Goal: Communication & Community: Ask a question

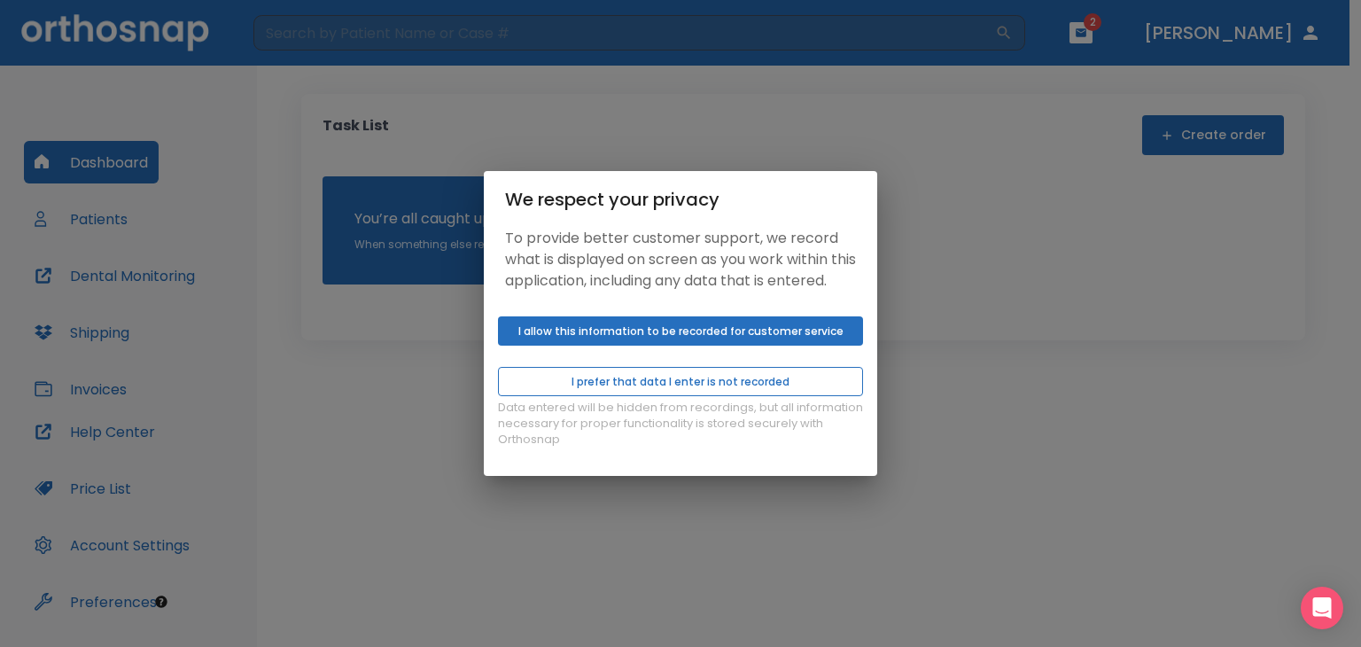
click at [673, 390] on button "I prefer that data I enter is not recorded" at bounding box center [680, 381] width 365 height 29
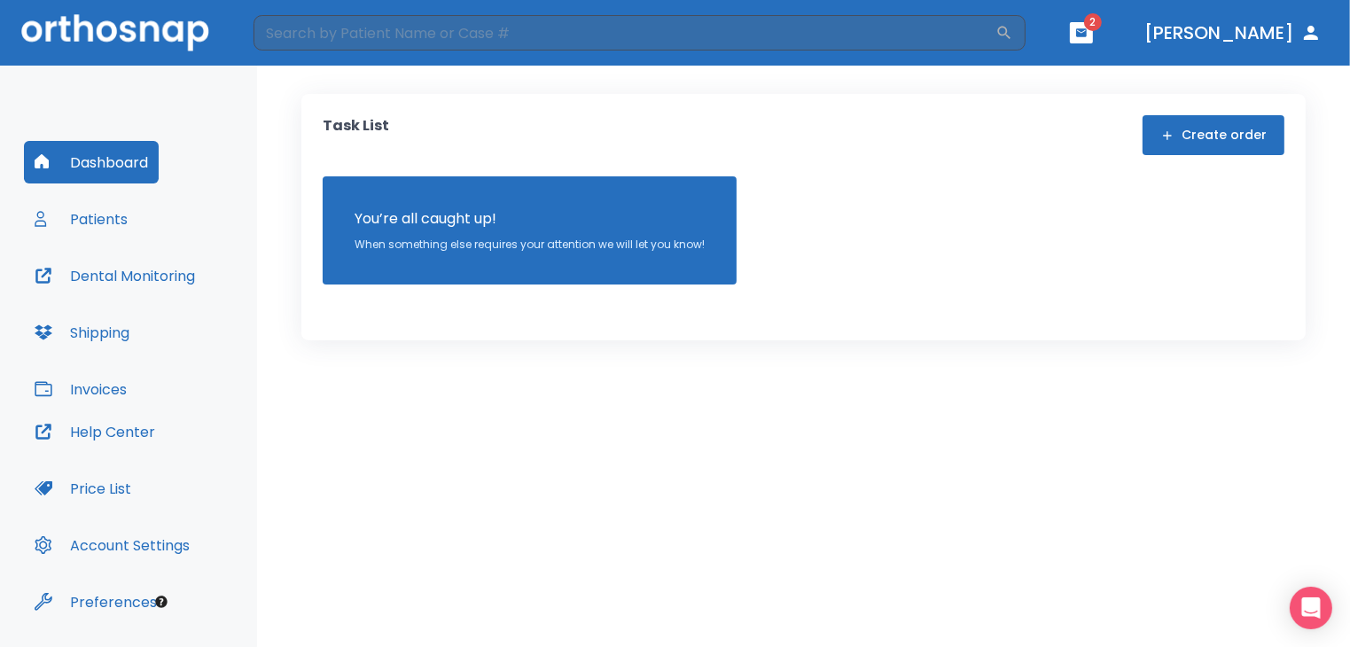
click at [1093, 24] on button "button" at bounding box center [1081, 32] width 23 height 21
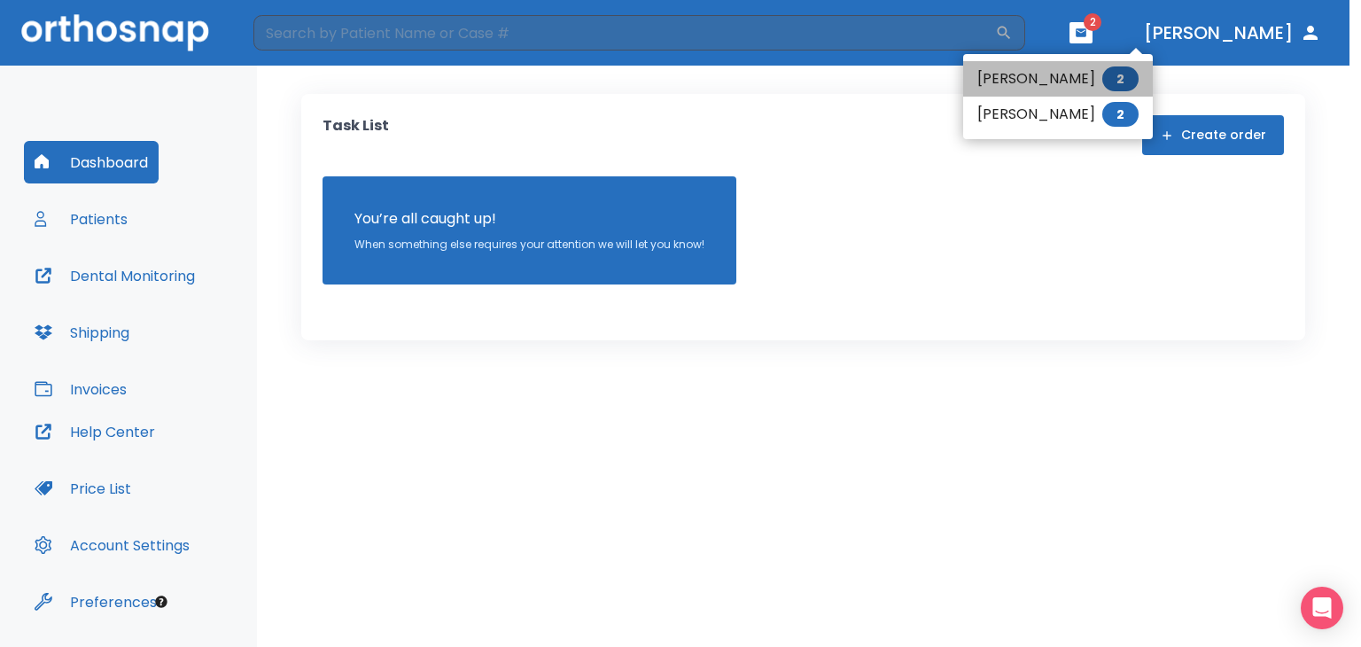
click at [983, 74] on li "[PERSON_NAME] 2" at bounding box center [1058, 78] width 190 height 35
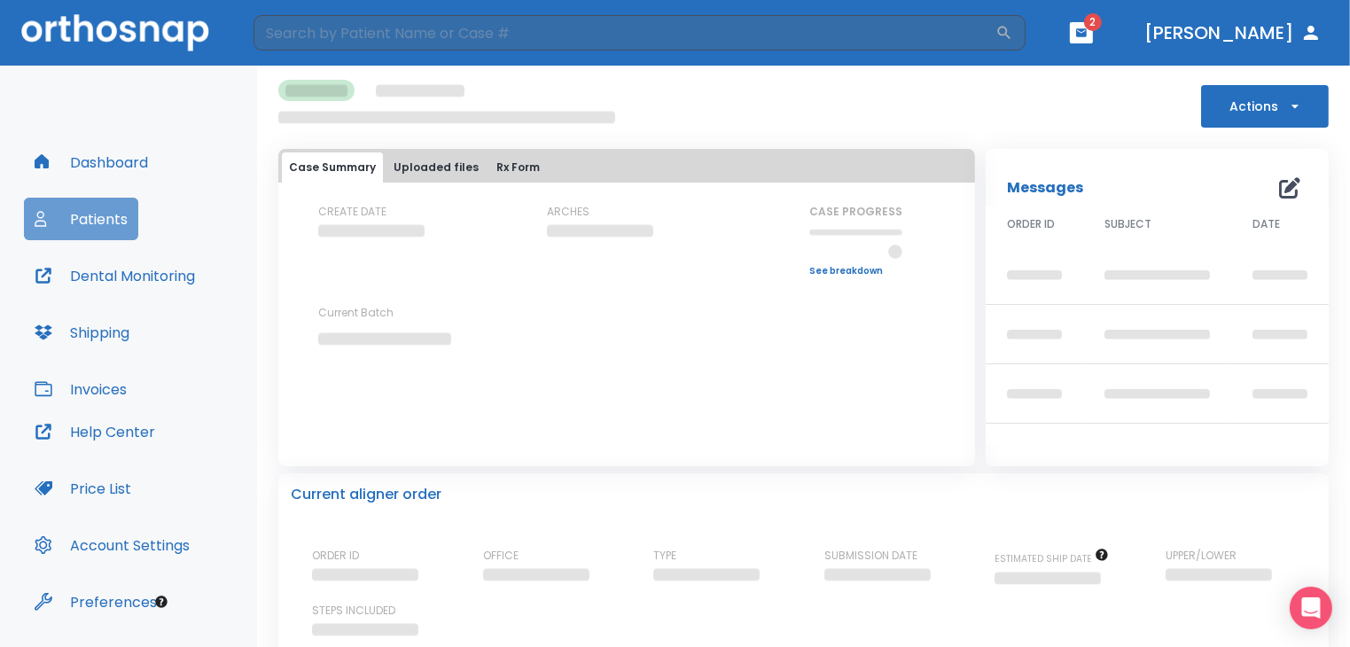
click at [89, 214] on button "Patients" at bounding box center [81, 219] width 114 height 43
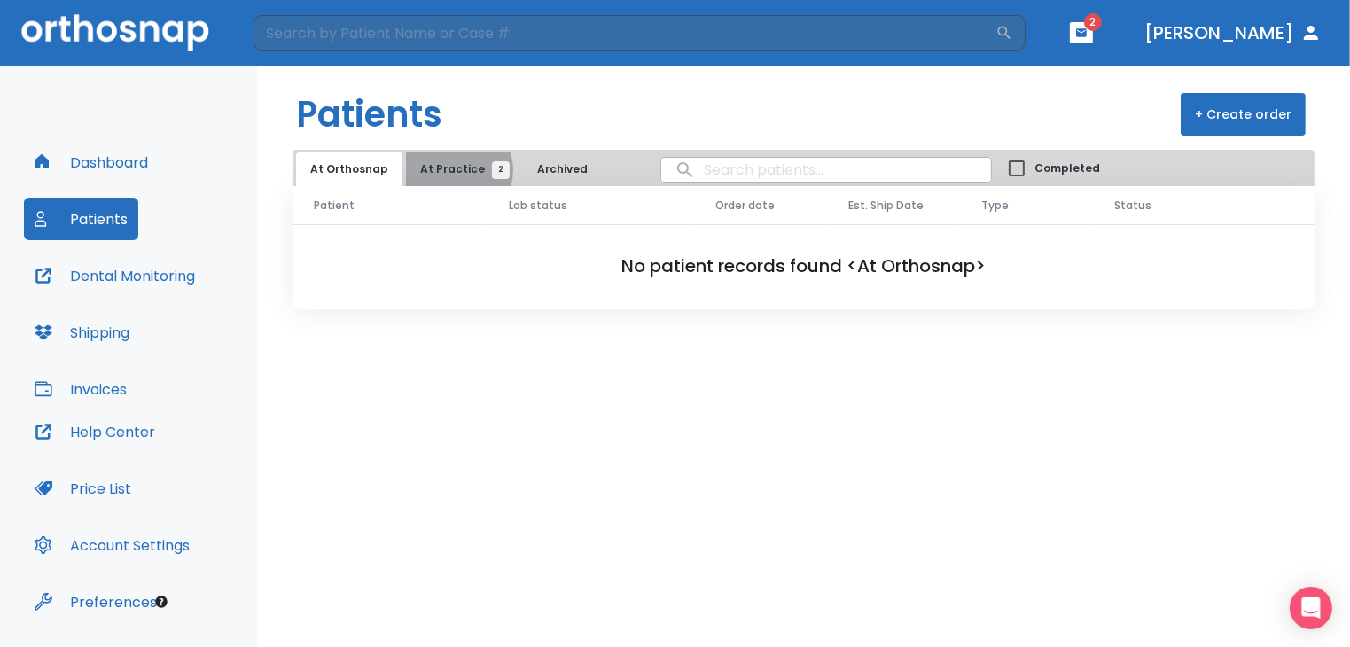
click at [451, 170] on span "At Practice 2" at bounding box center [460, 169] width 81 height 16
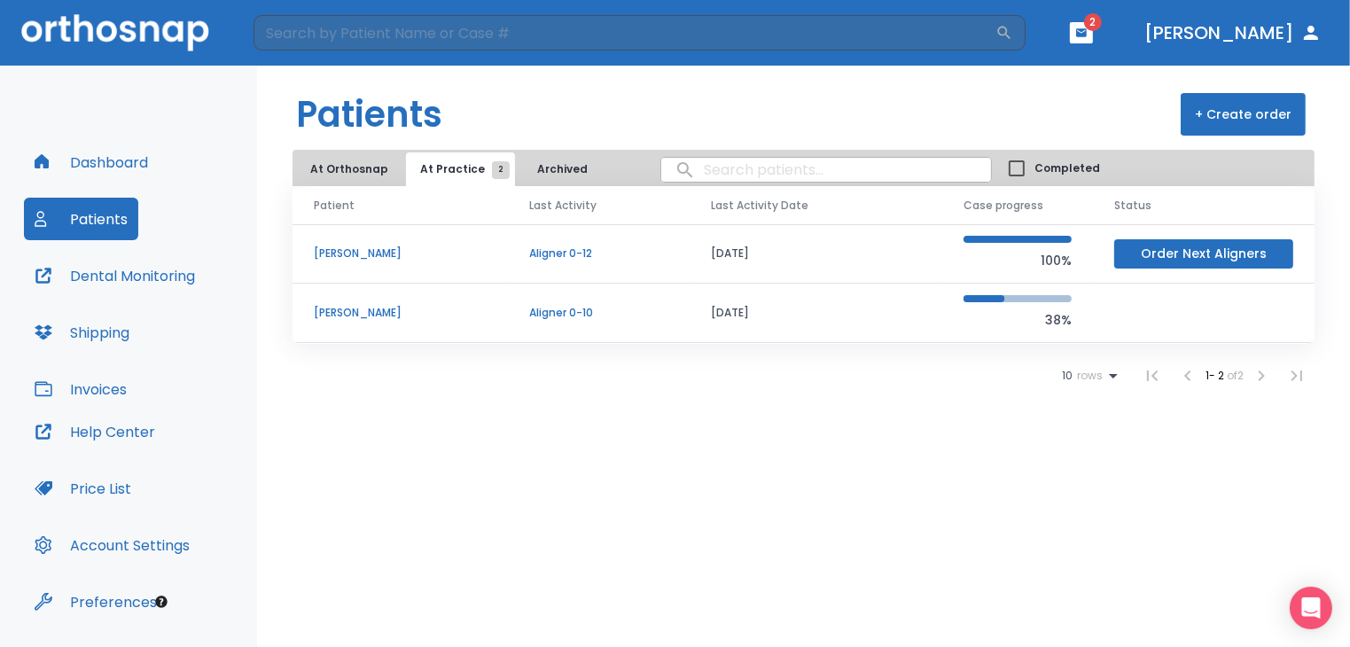
click at [348, 313] on p "[PERSON_NAME]" at bounding box center [400, 313] width 173 height 16
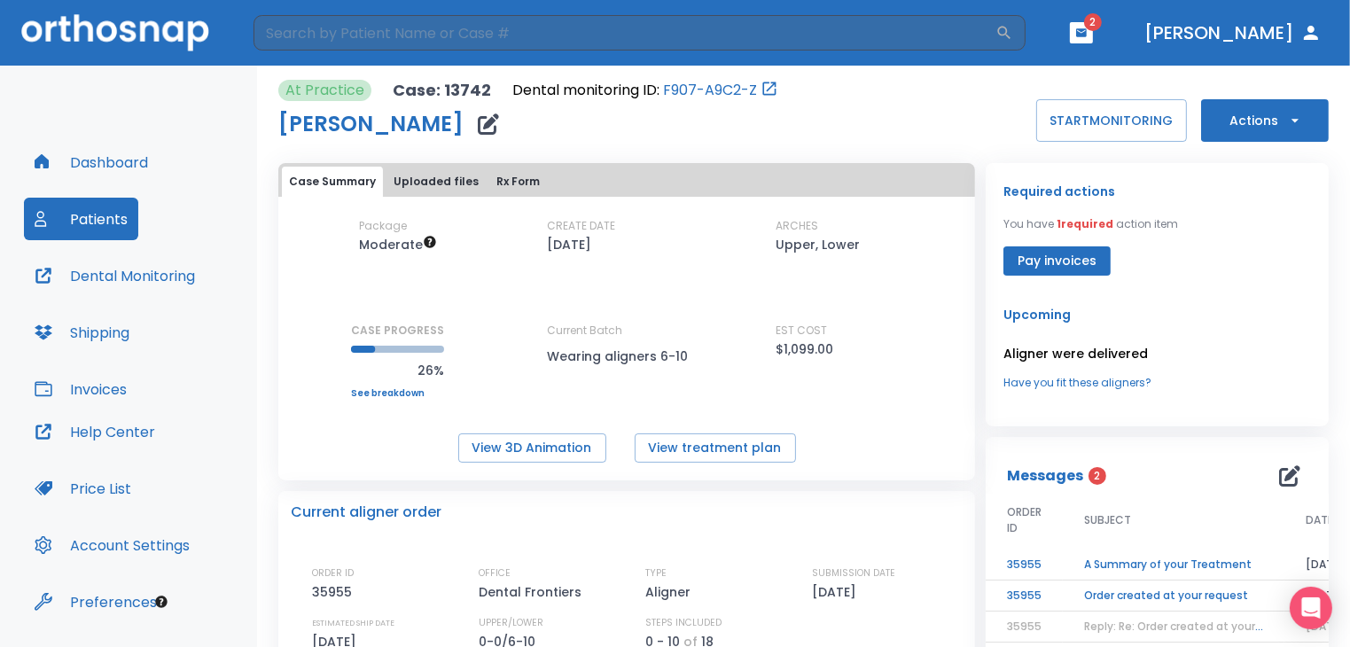
click at [1049, 259] on button "Pay invoices" at bounding box center [1056, 260] width 107 height 29
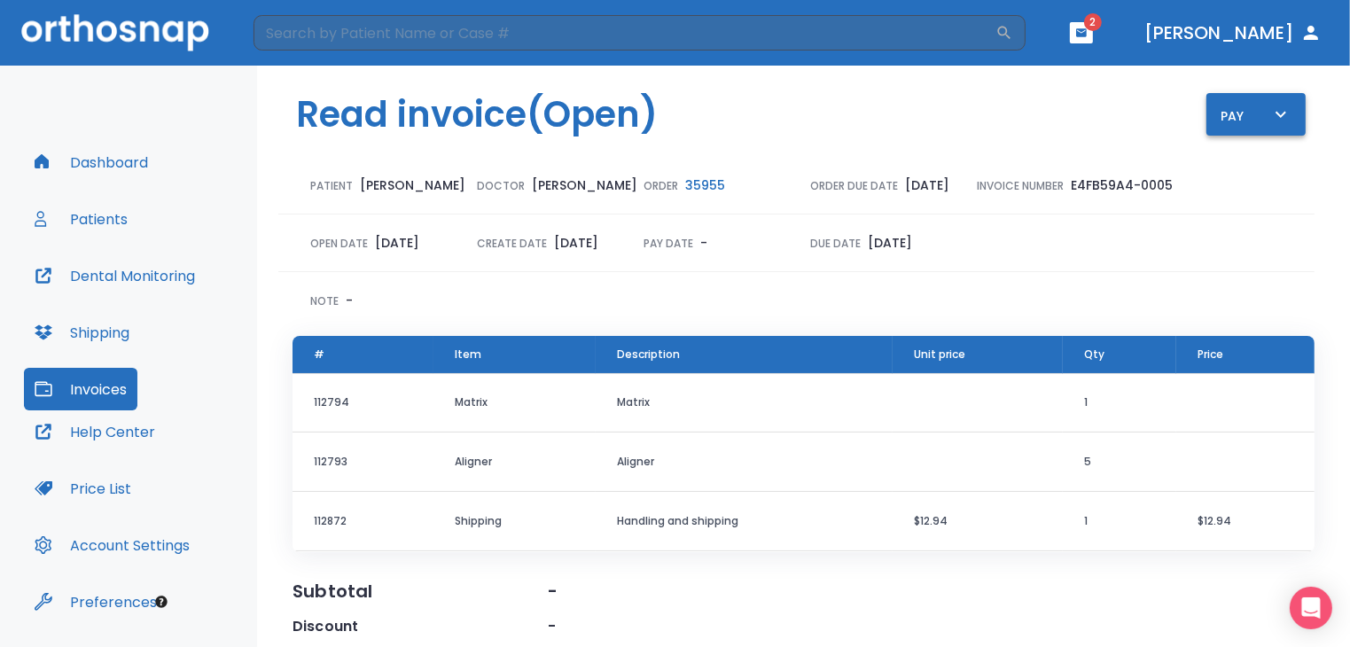
click at [1275, 115] on icon "button" at bounding box center [1280, 114] width 11 height 6
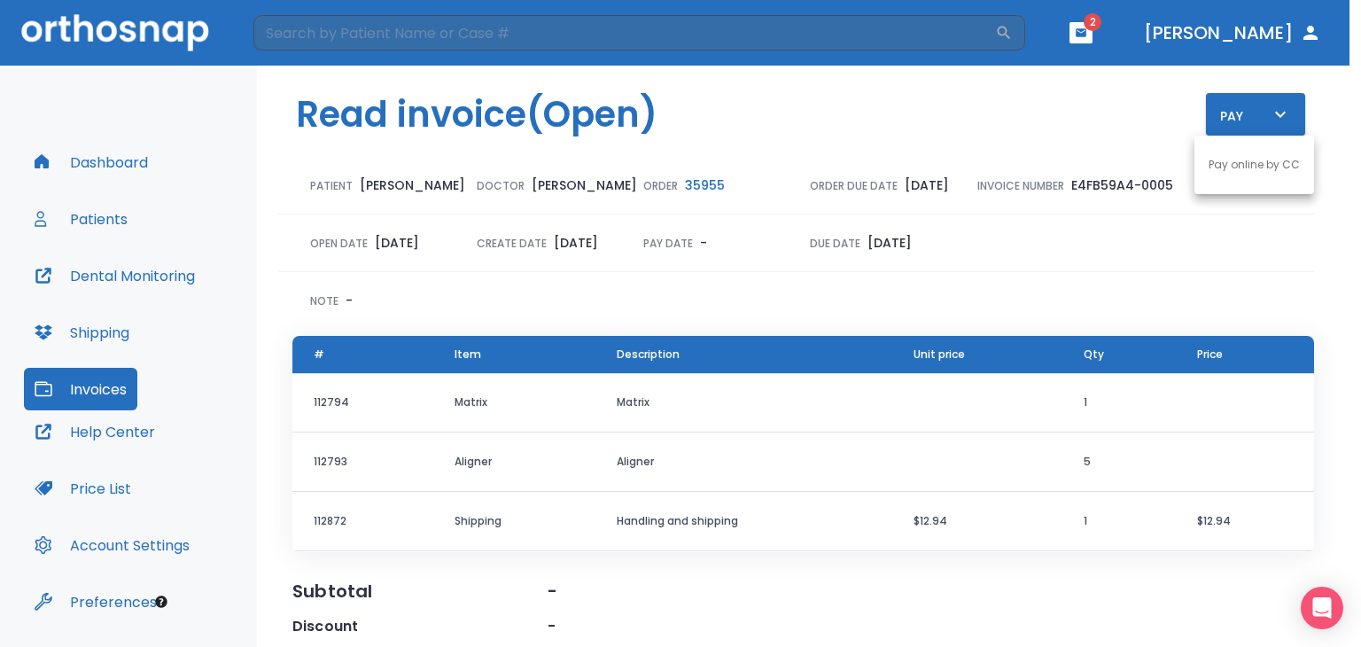
click at [1244, 164] on p "Pay online by CC" at bounding box center [1254, 165] width 91 height 16
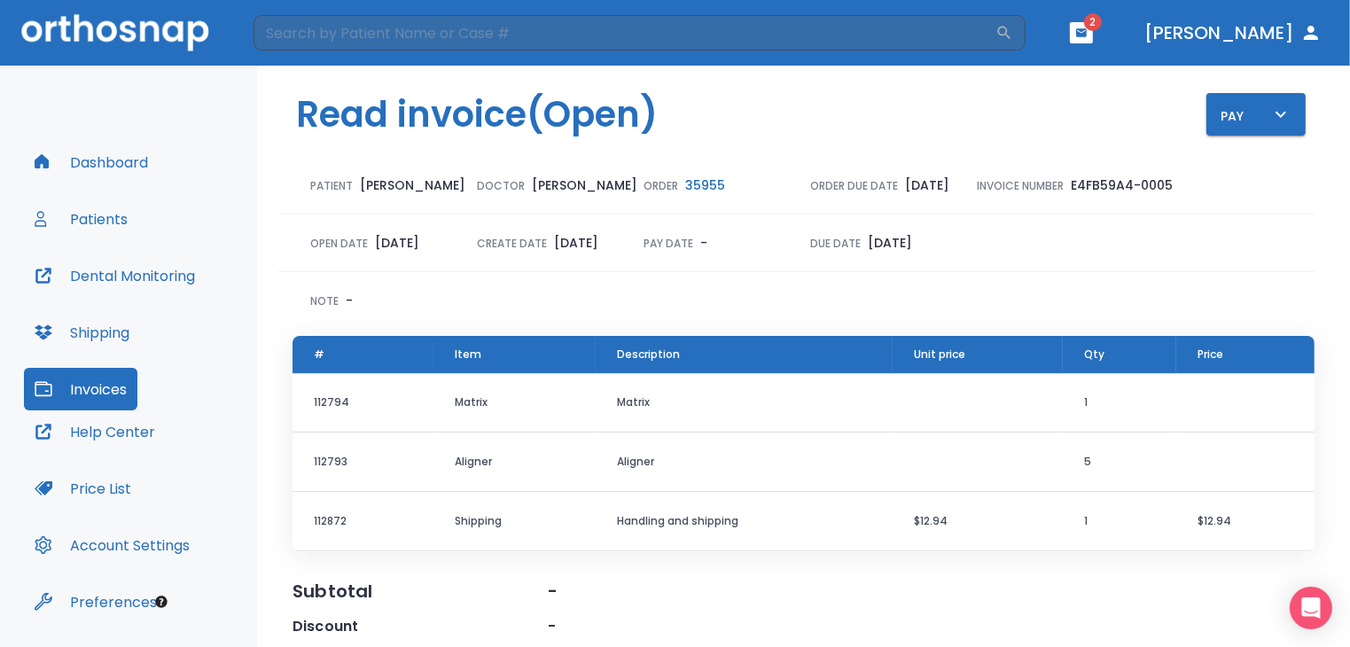
click at [1087, 35] on icon "button" at bounding box center [1081, 33] width 12 height 12
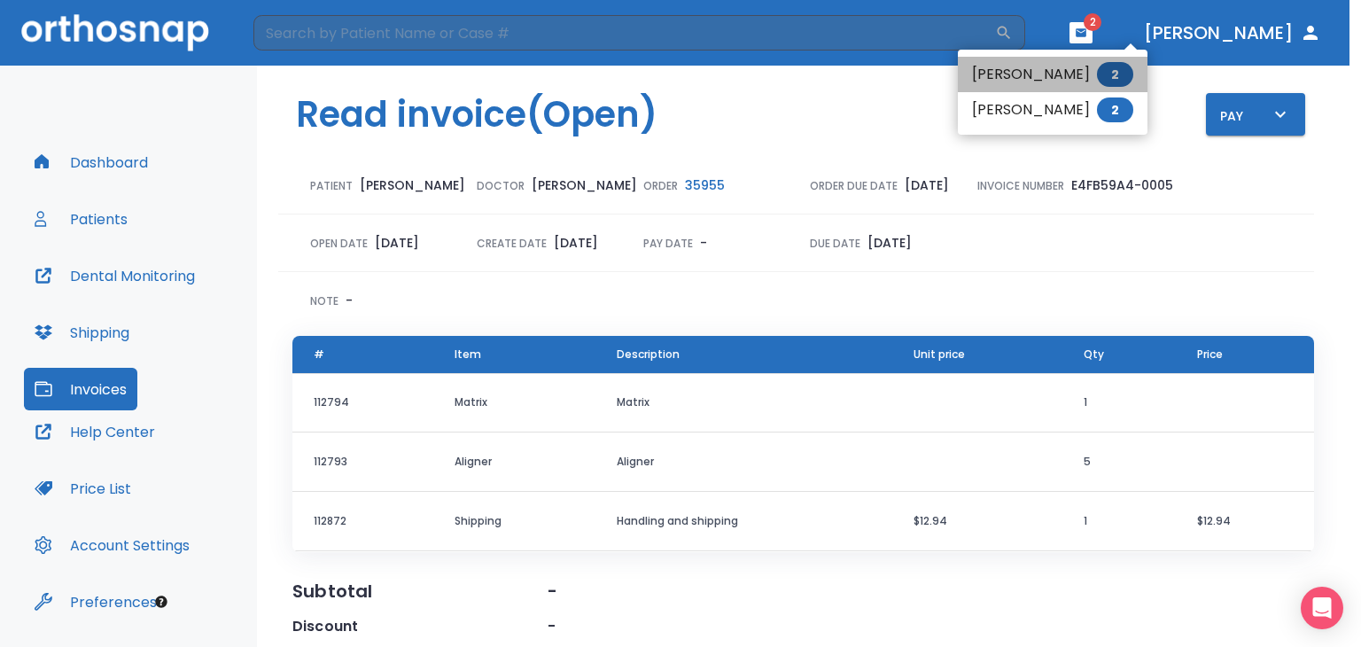
click at [1028, 84] on li "[PERSON_NAME] 2" at bounding box center [1053, 74] width 190 height 35
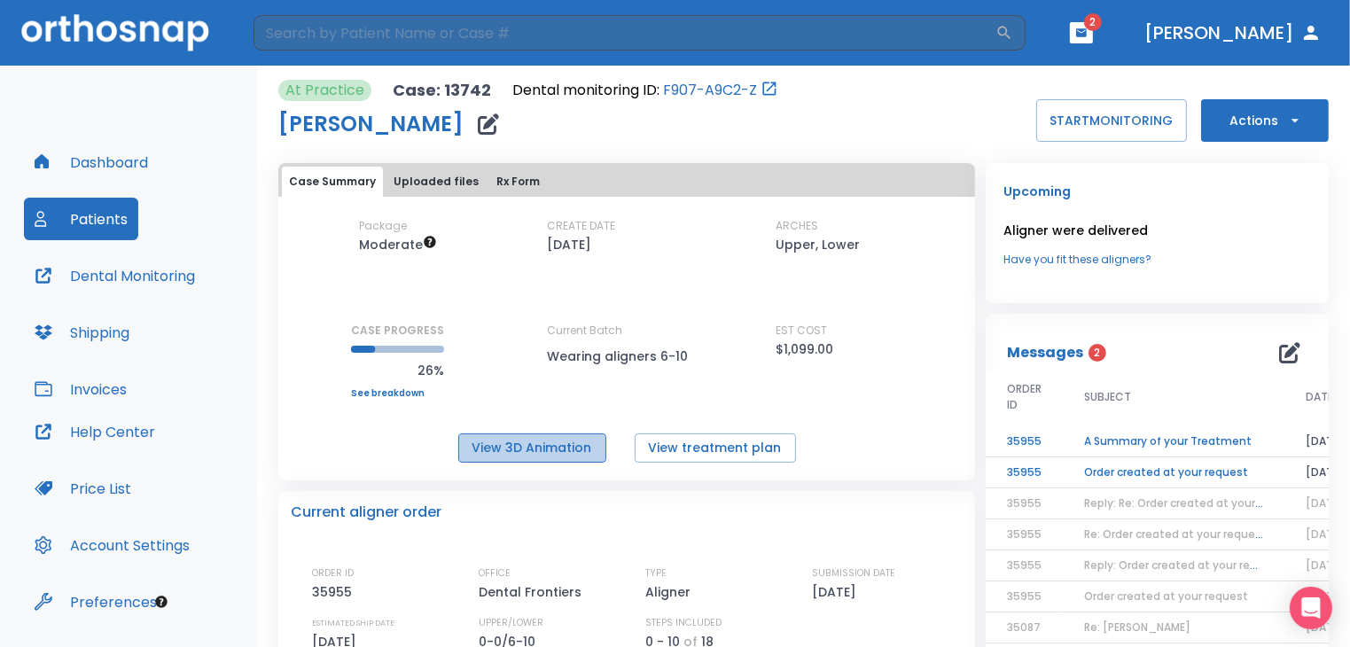
click at [533, 454] on button "View 3D Animation" at bounding box center [532, 447] width 148 height 29
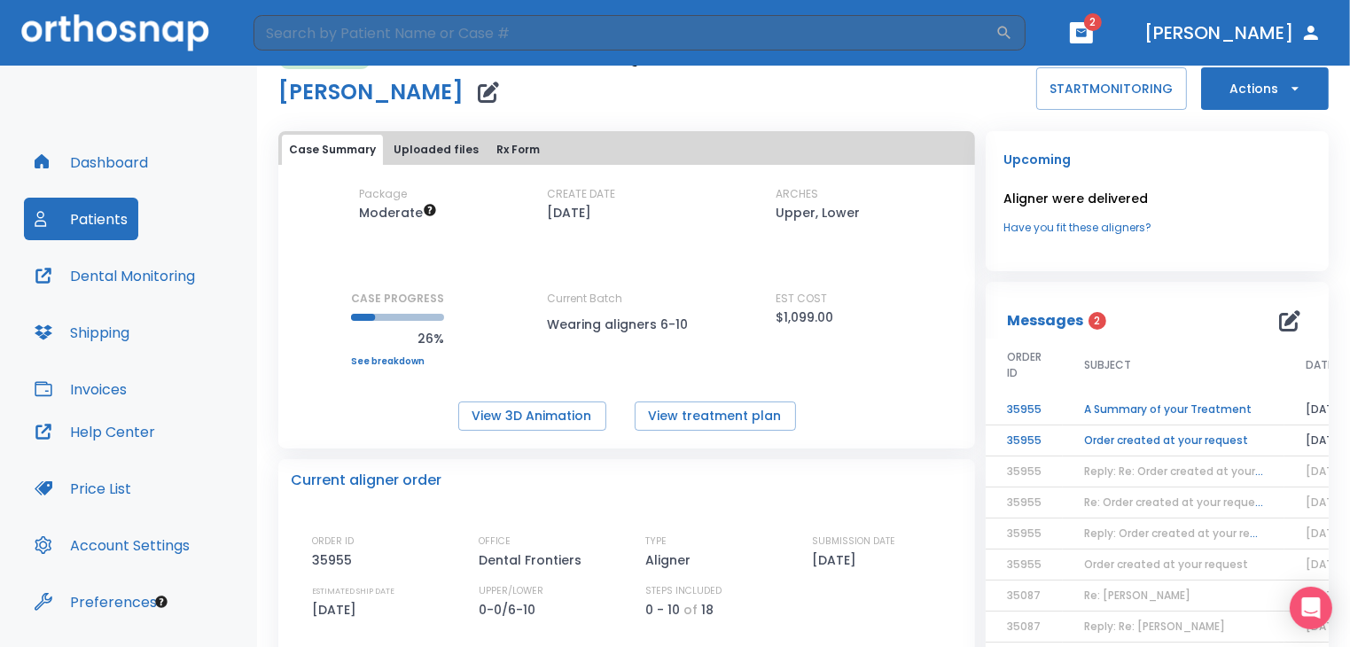
scroll to position [177, 0]
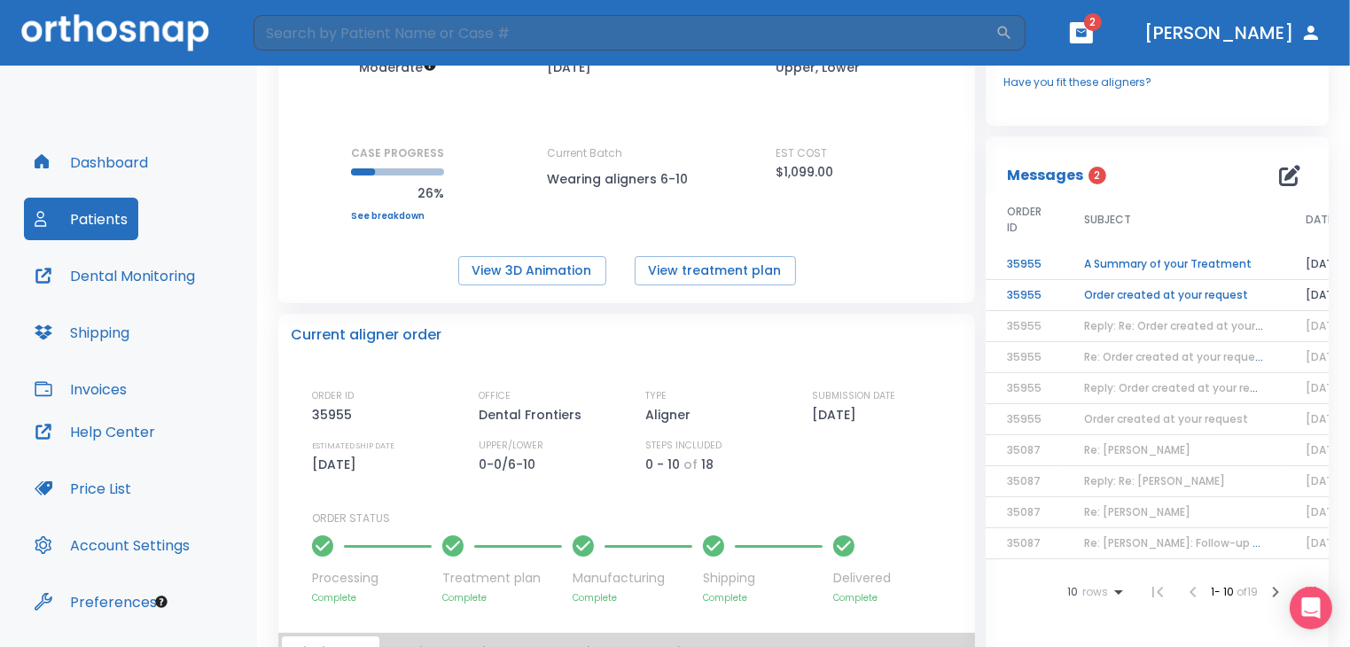
click at [1108, 267] on td "A Summary of your Treatment" at bounding box center [1173, 264] width 222 height 31
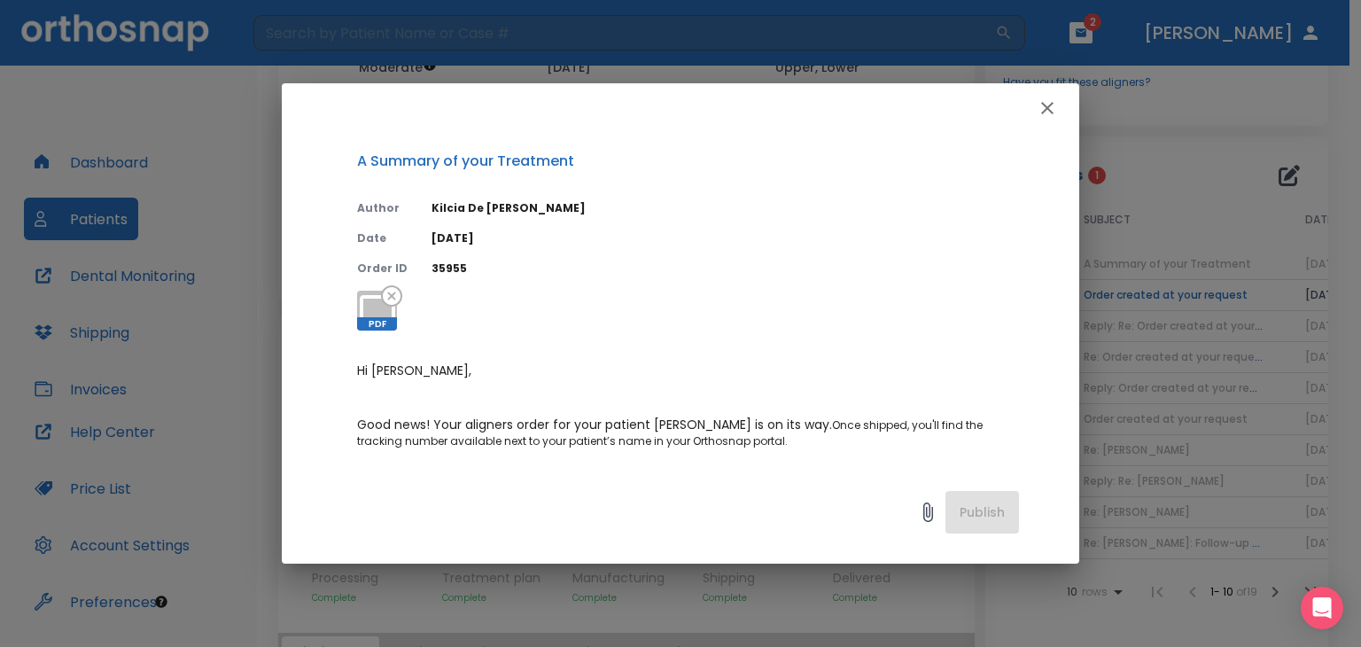
click at [1050, 114] on icon "button" at bounding box center [1047, 107] width 21 height 21
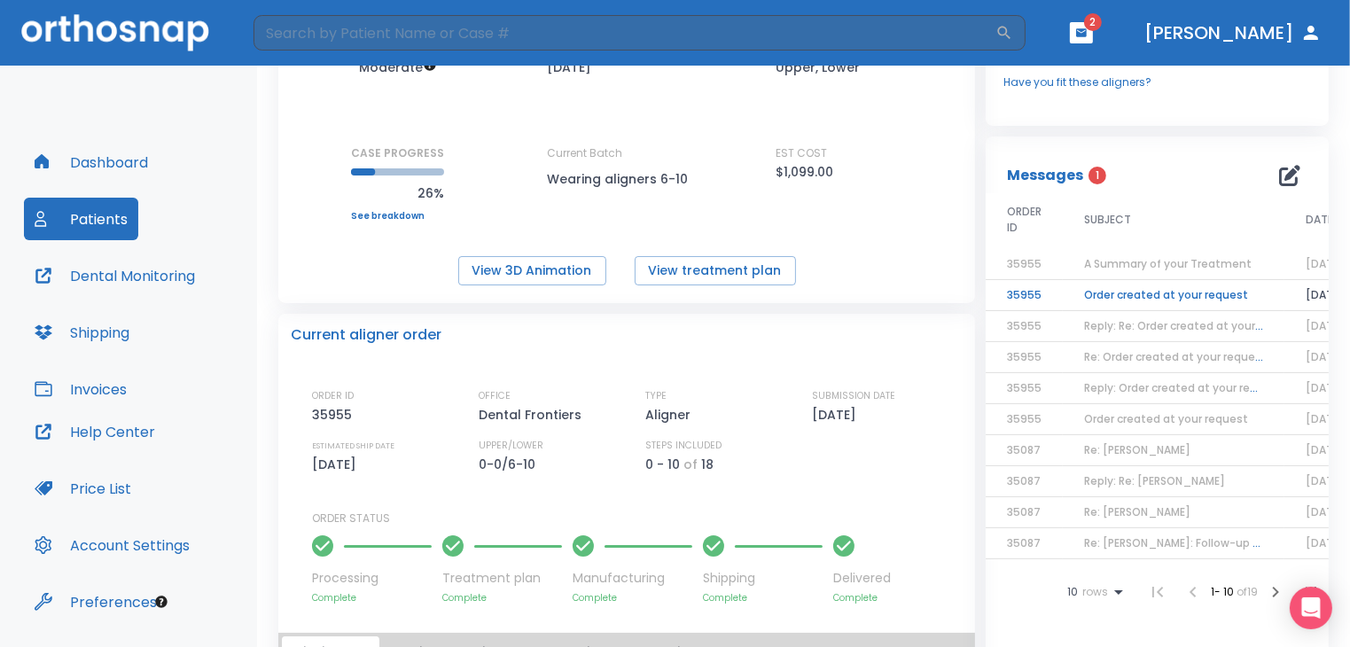
click at [1086, 292] on td "Order created at your request" at bounding box center [1173, 295] width 222 height 31
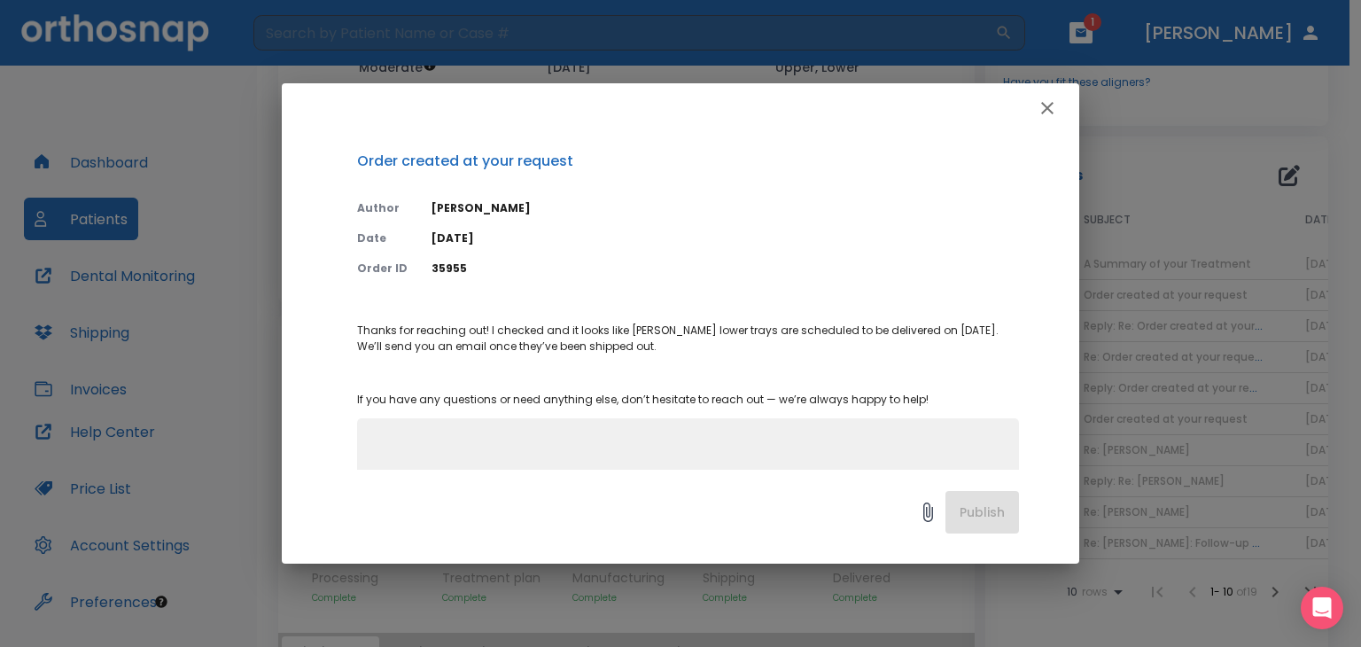
click at [1046, 113] on icon "button" at bounding box center [1047, 107] width 21 height 21
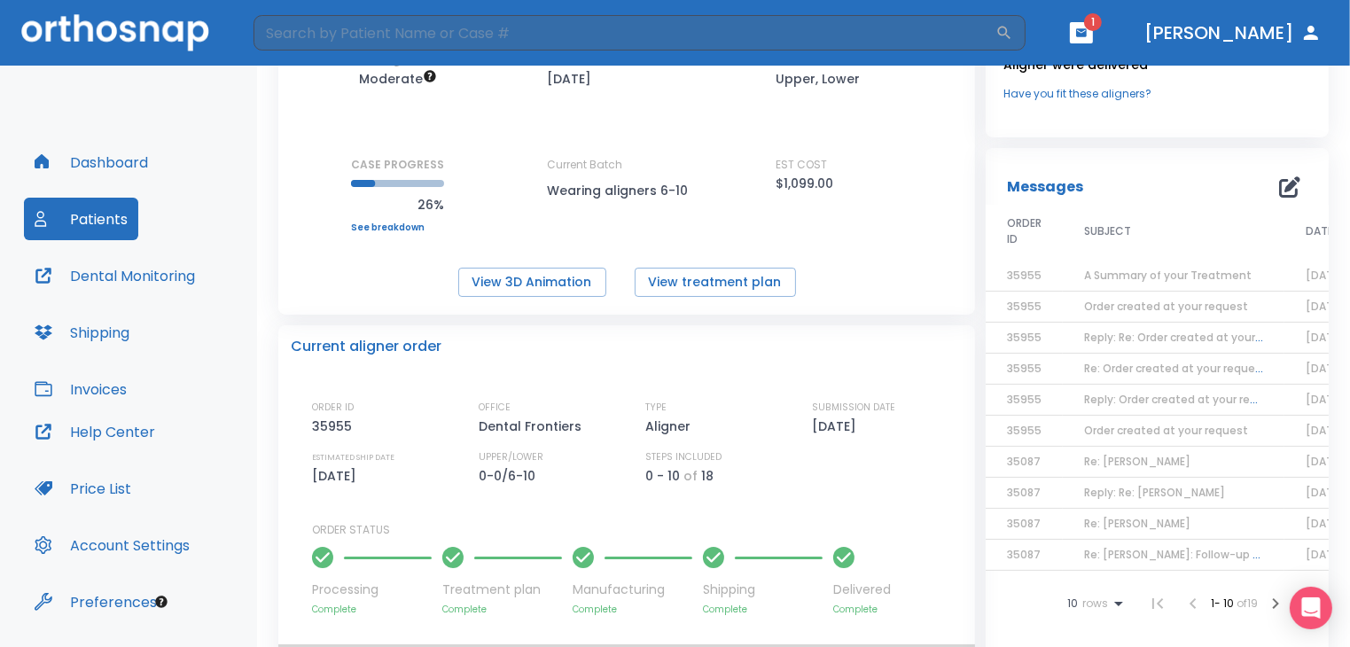
scroll to position [109, 0]
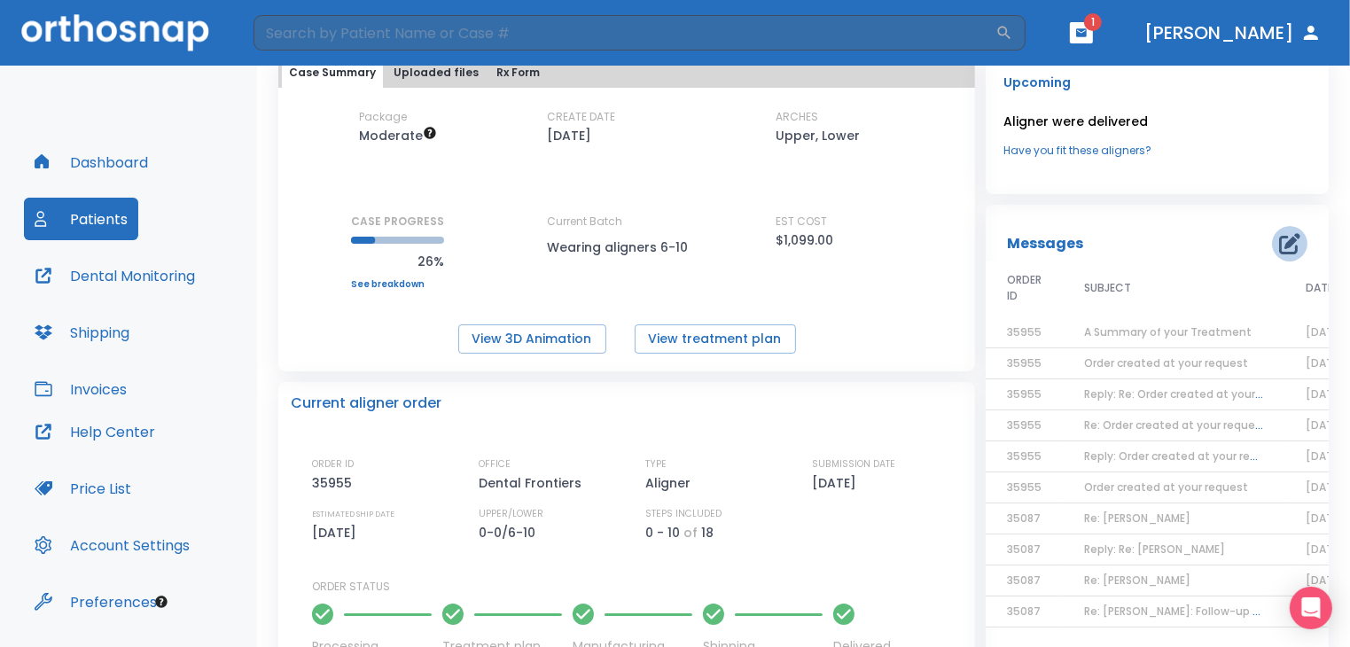
click at [1279, 248] on icon "button" at bounding box center [1289, 243] width 21 height 21
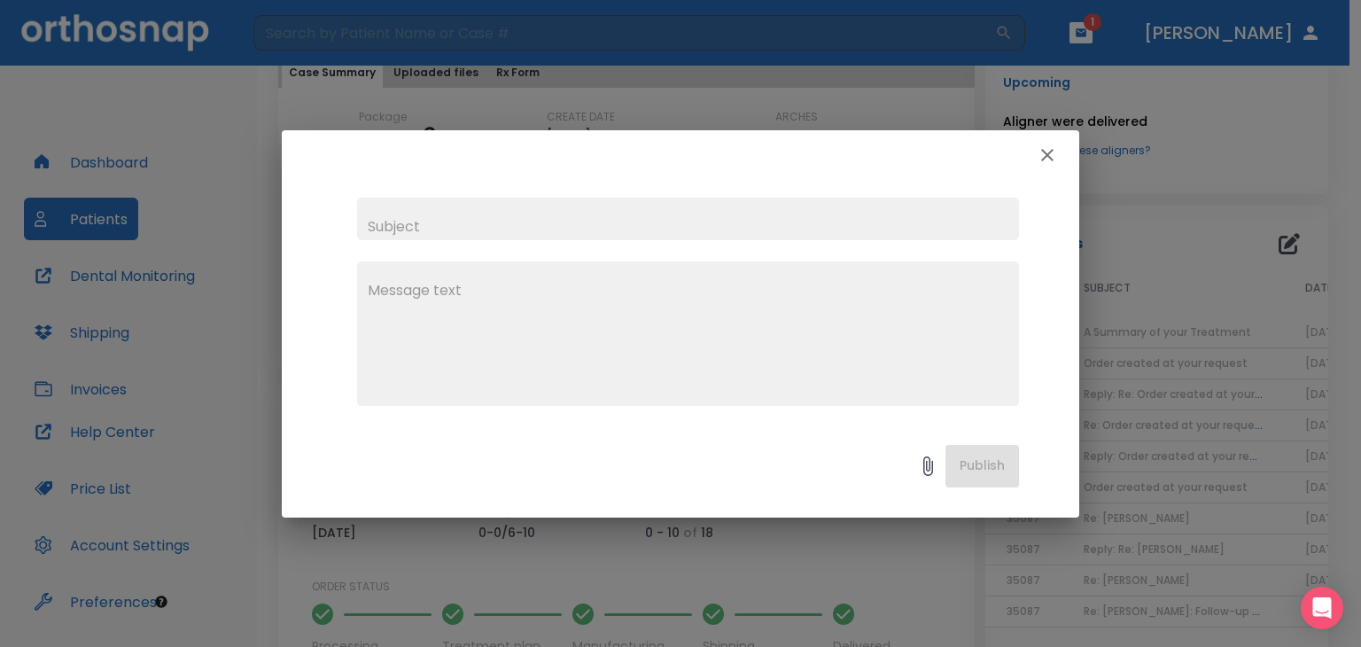
click at [1045, 157] on icon "button" at bounding box center [1047, 155] width 12 height 12
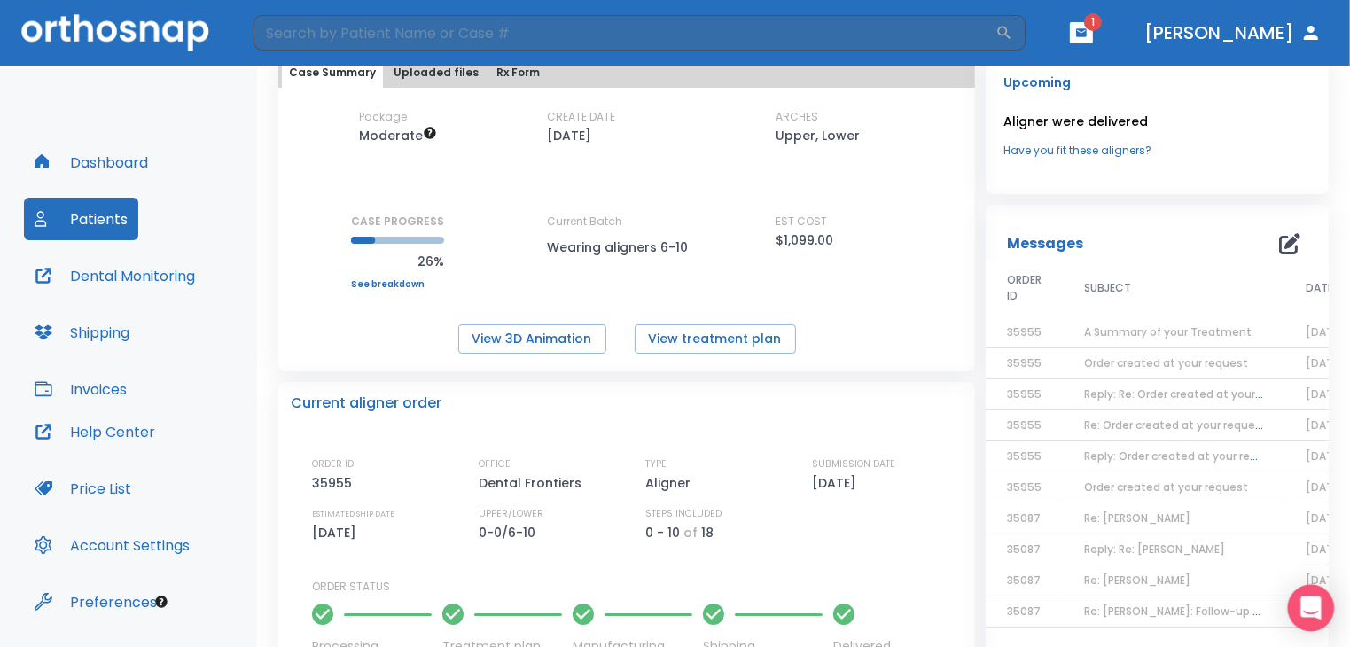
click at [1321, 617] on div "Open Intercom Messenger" at bounding box center [1311, 608] width 47 height 47
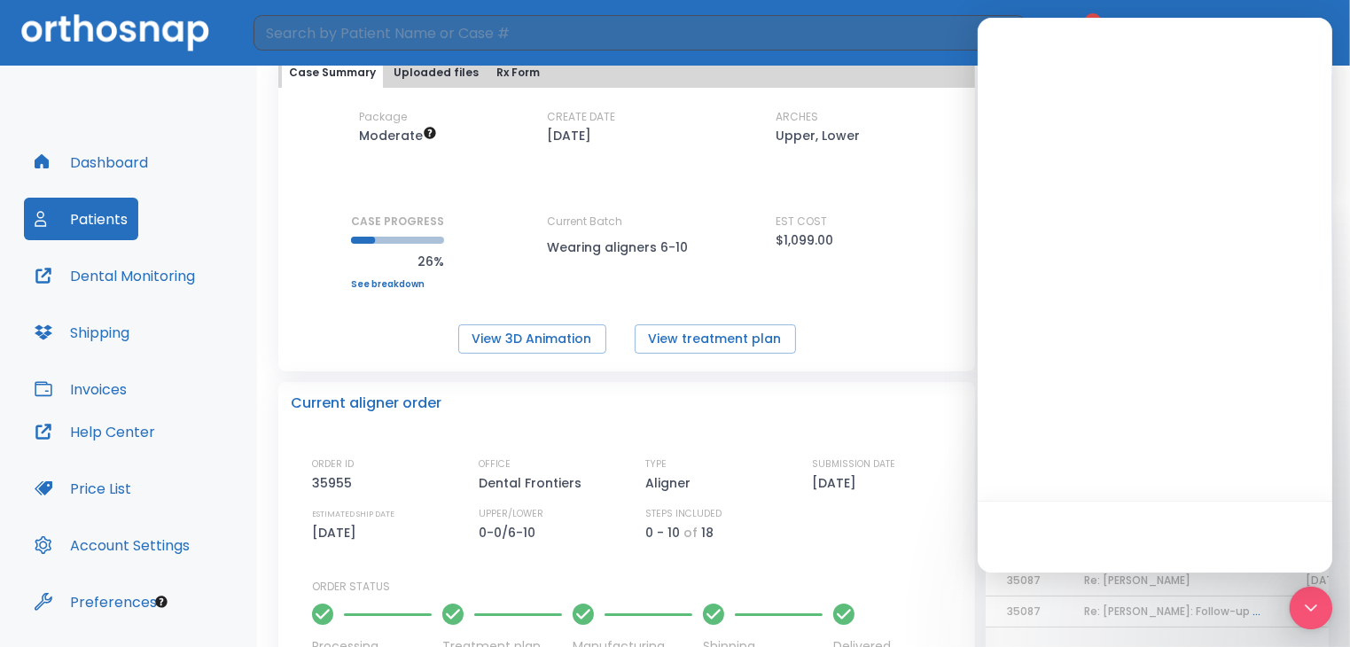
scroll to position [0, 0]
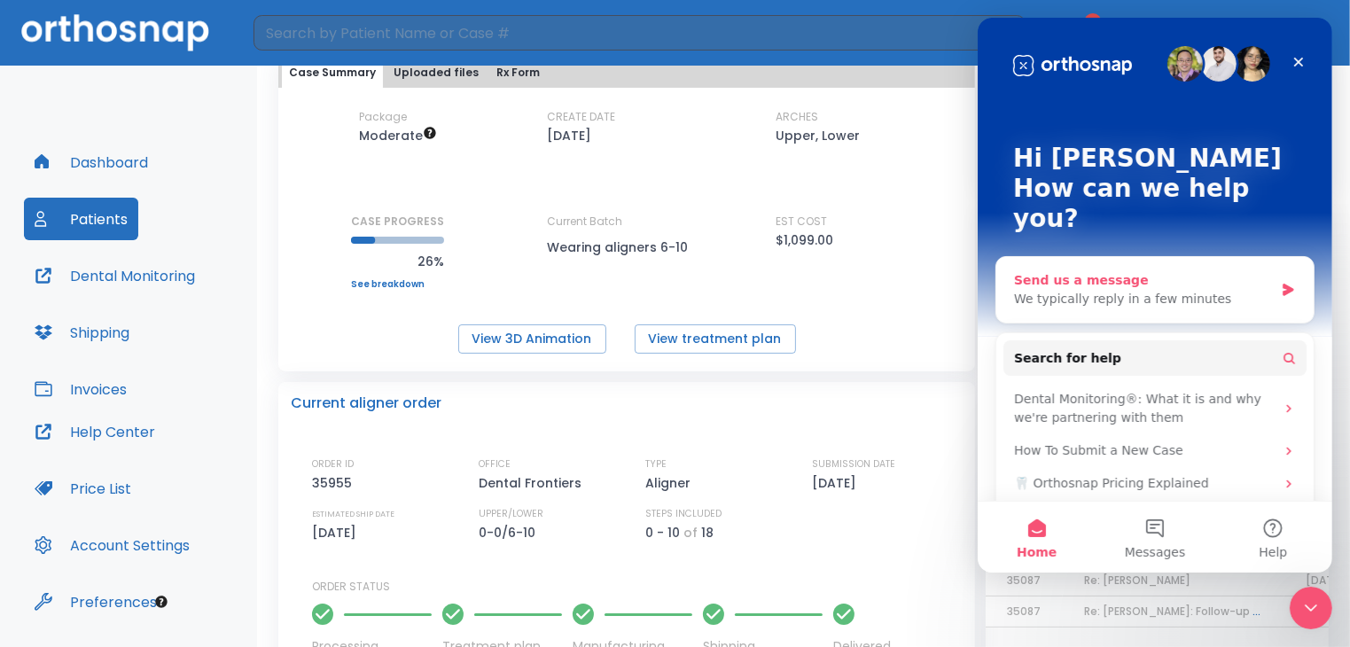
click at [1268, 262] on div "Send us a message We typically reply in a few minutes" at bounding box center [1153, 290] width 317 height 66
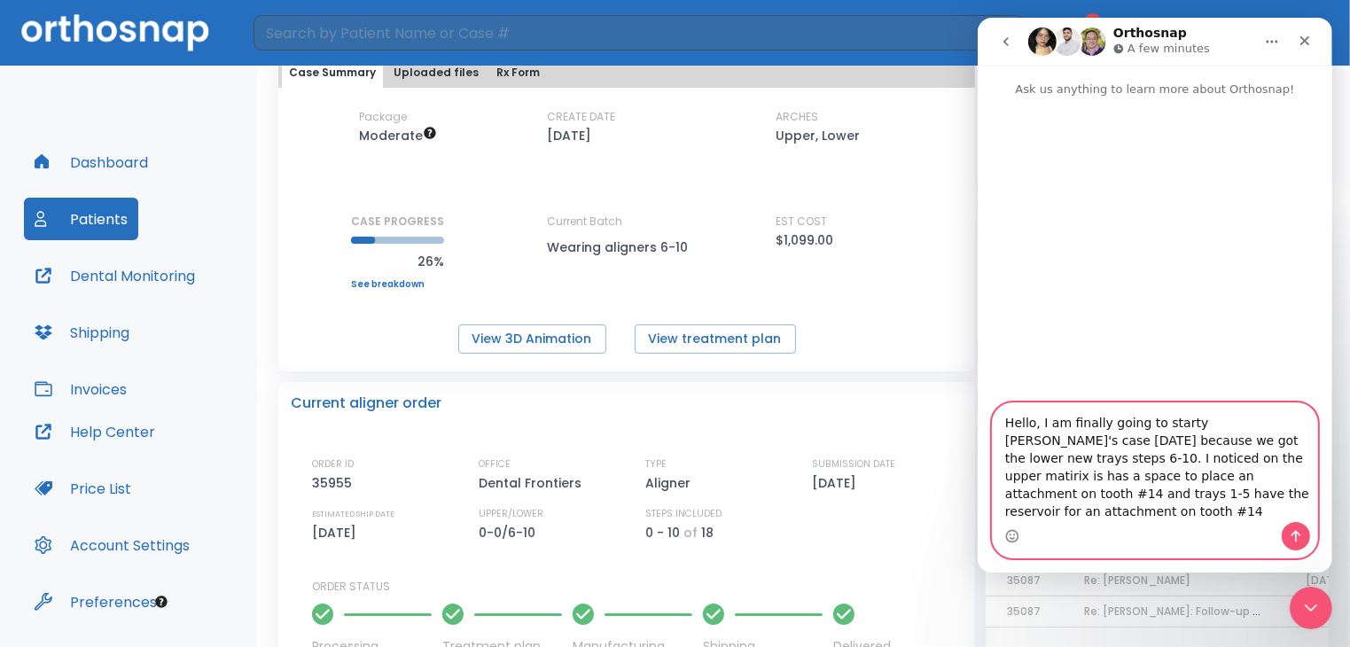
click at [1180, 444] on textarea "Hello, I am finally going to starty [PERSON_NAME]'s case [DATE] because we got …" at bounding box center [1154, 462] width 324 height 119
click at [1278, 443] on textarea "Hello, I am finally going to start [PERSON_NAME]'s case [DATE] because we got t…" at bounding box center [1154, 462] width 324 height 119
click at [1302, 460] on textarea "Hello, I am finally going to start [PERSON_NAME]'s case [DATE] #13742 because w…" at bounding box center [1154, 462] width 324 height 119
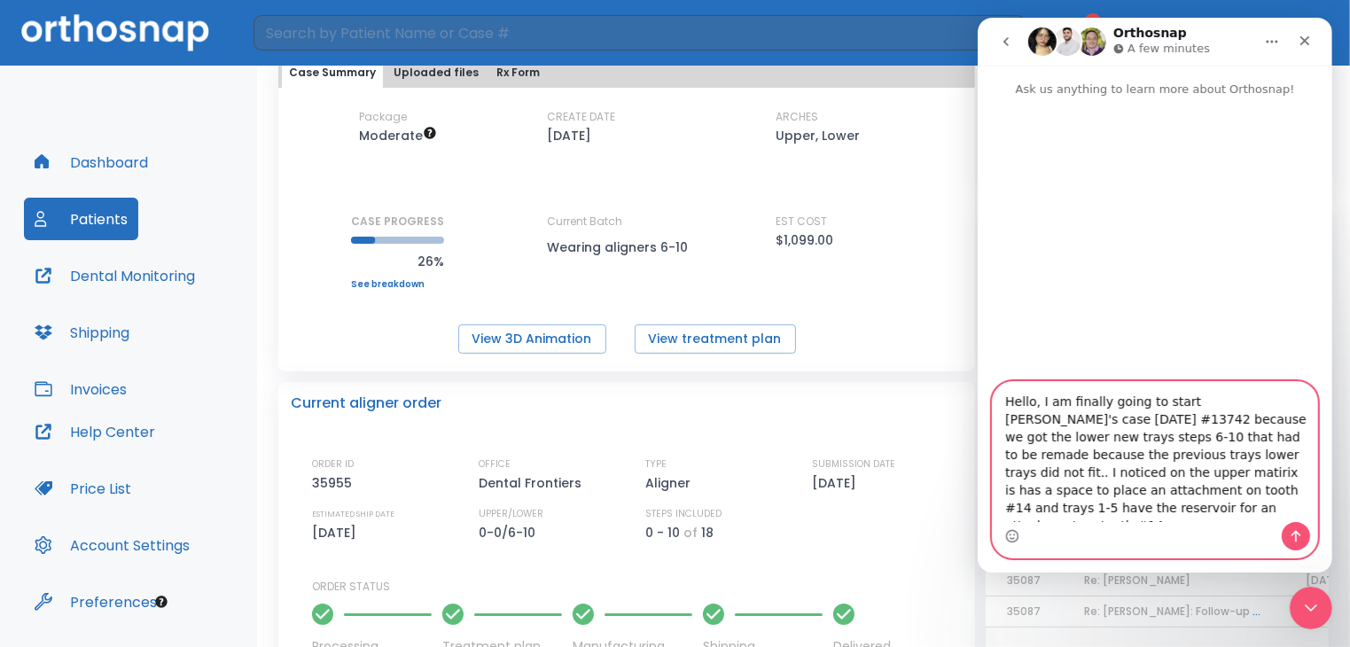
click at [1260, 479] on textarea "Hello, I am finally going to start [PERSON_NAME]'s case [DATE] #13742 because w…" at bounding box center [1154, 452] width 324 height 140
click at [1023, 479] on textarea "Hello, I am finally going to start [PERSON_NAME]'s case [DATE] #13742 because w…" at bounding box center [1154, 452] width 324 height 140
click at [1030, 511] on textarea "Hello, I am finally going to start [PERSON_NAME]'s case [DATE] #13742 because w…" at bounding box center [1154, 452] width 324 height 140
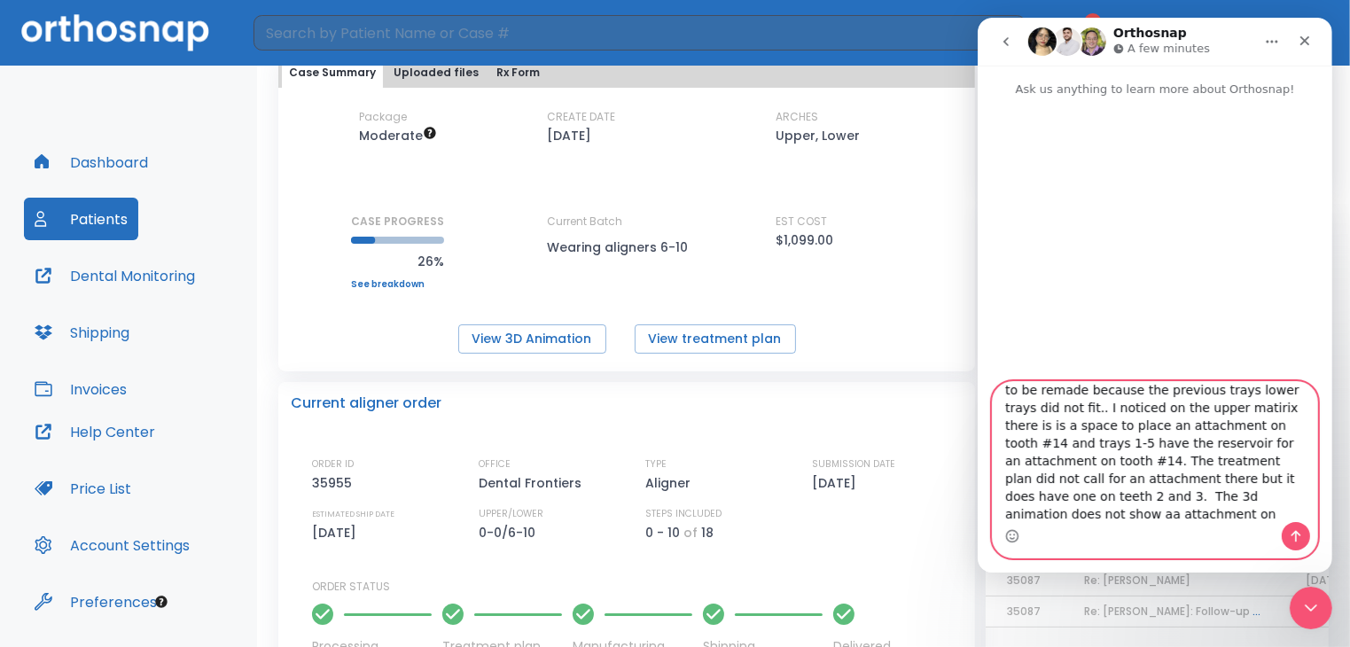
scroll to position [82, 0]
type textarea "Hello, I am finally going to start [PERSON_NAME]'s case [DATE] #13742 because w…"
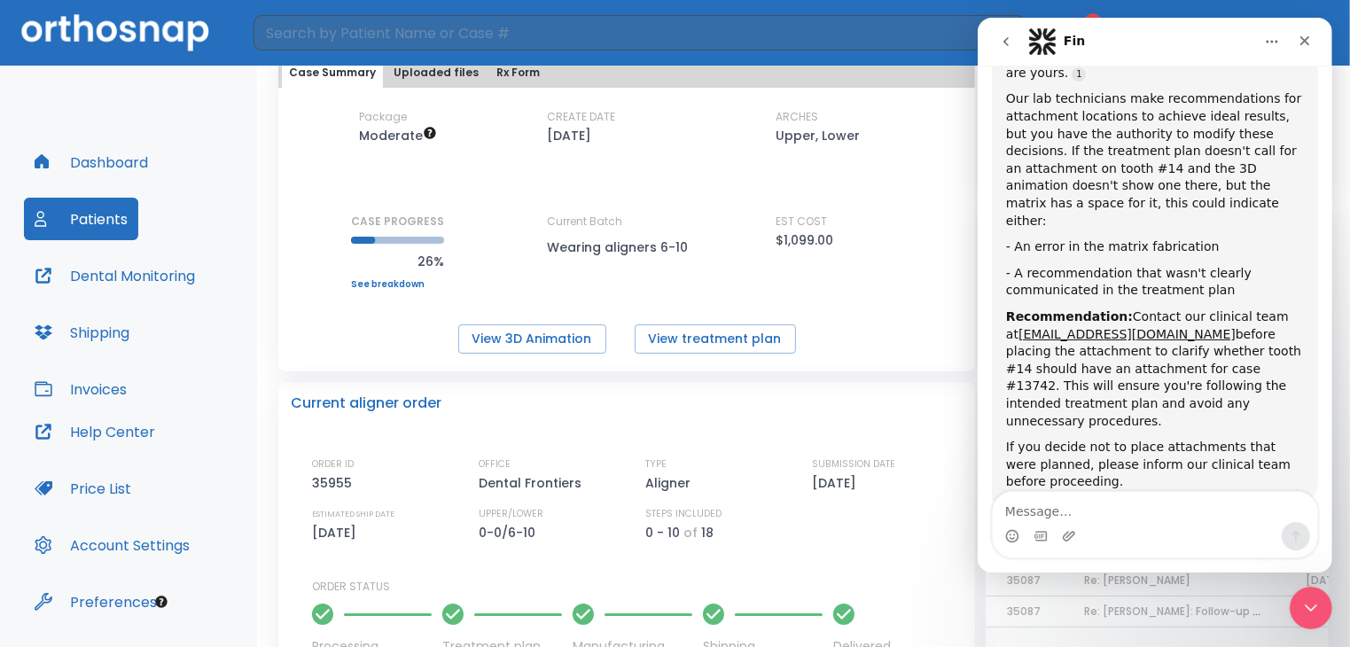
scroll to position [448, 0]
type textarea "can someone help me here?"
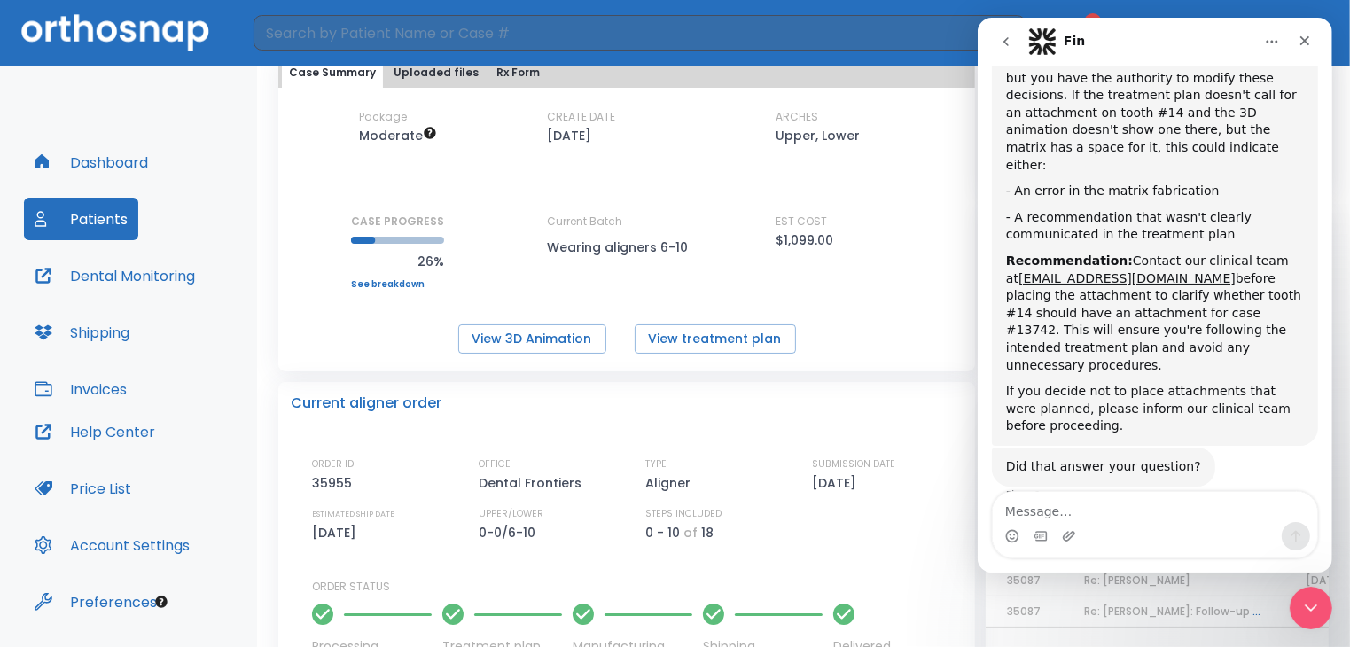
scroll to position [559, 0]
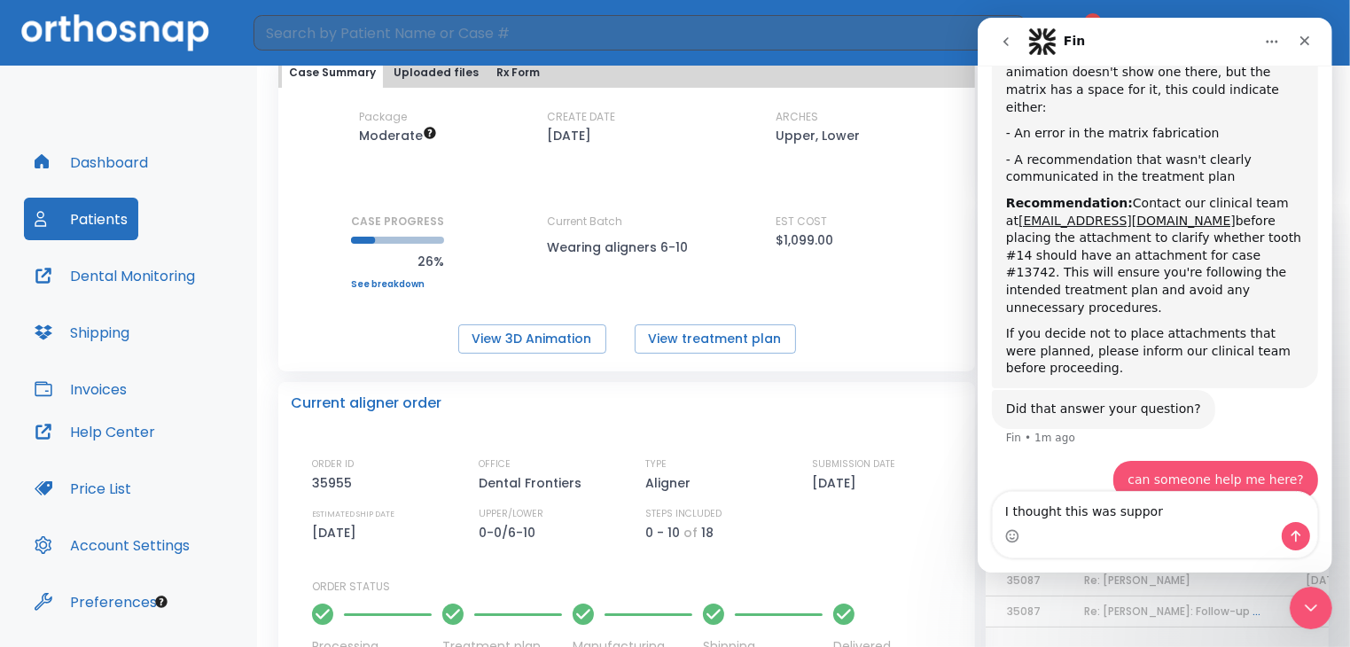
type textarea "I thought this was support"
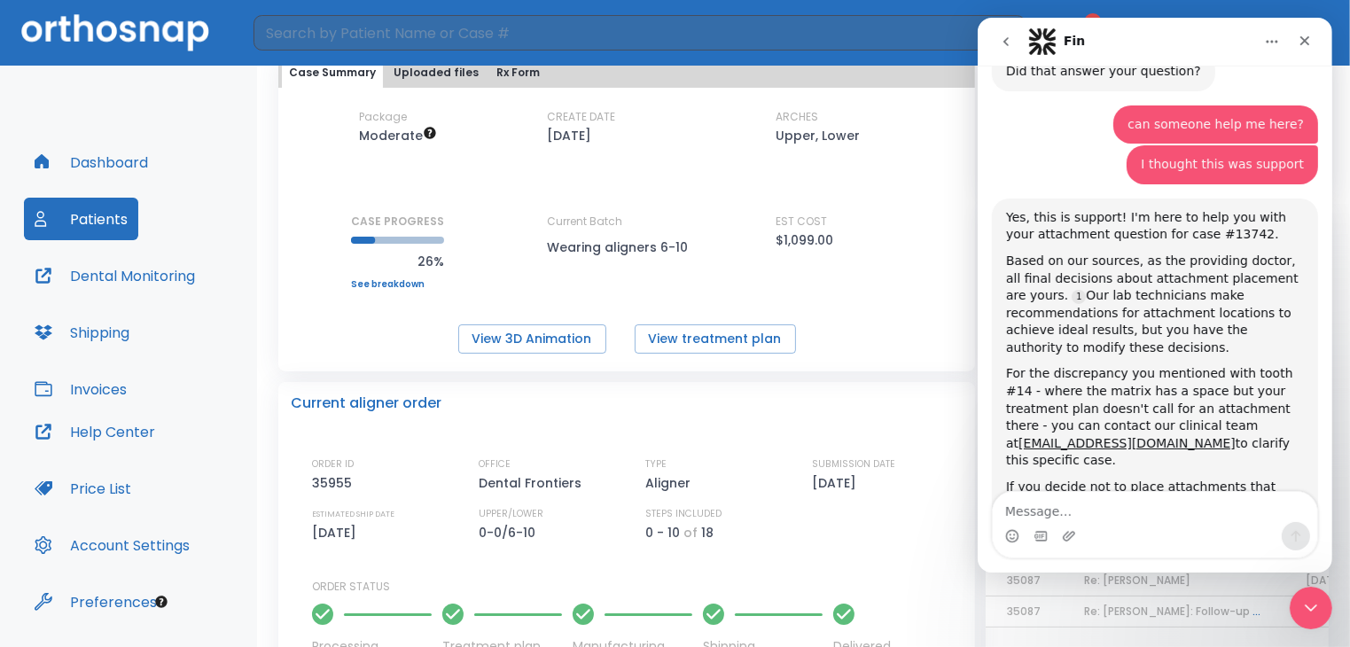
scroll to position [922, 0]
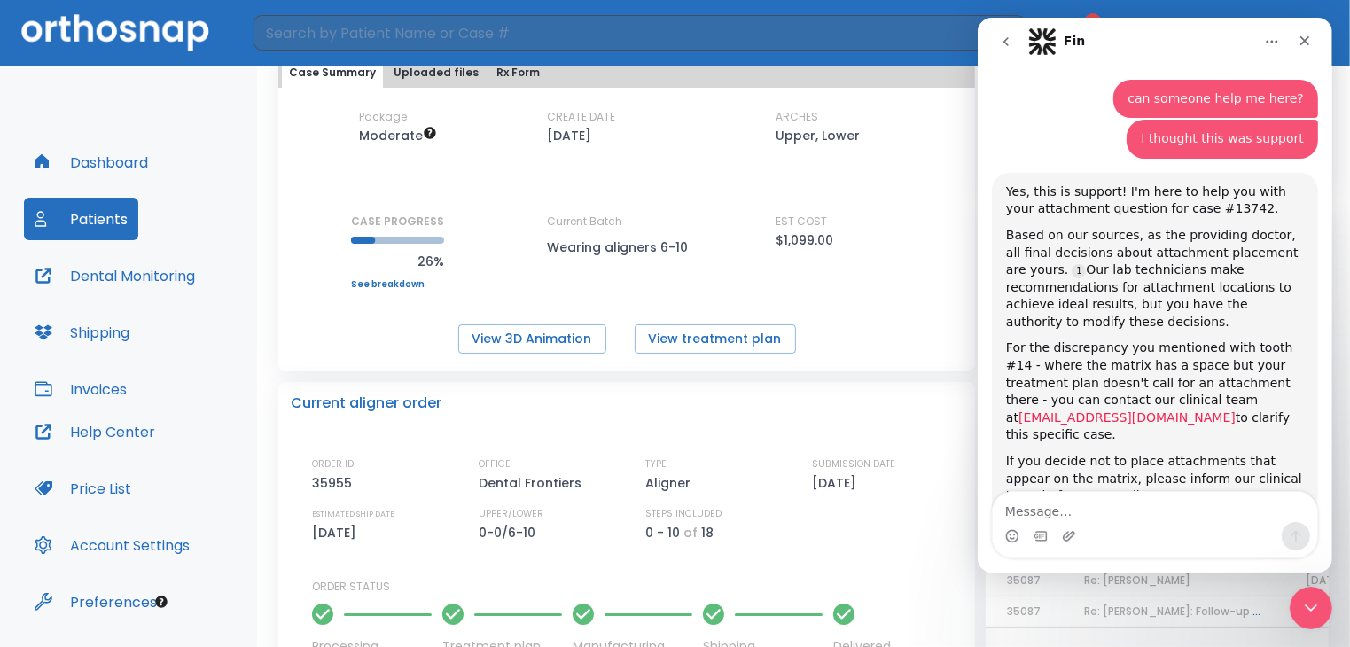
click at [1233, 410] on link "[EMAIL_ADDRESS][DOMAIN_NAME]" at bounding box center [1125, 417] width 217 height 14
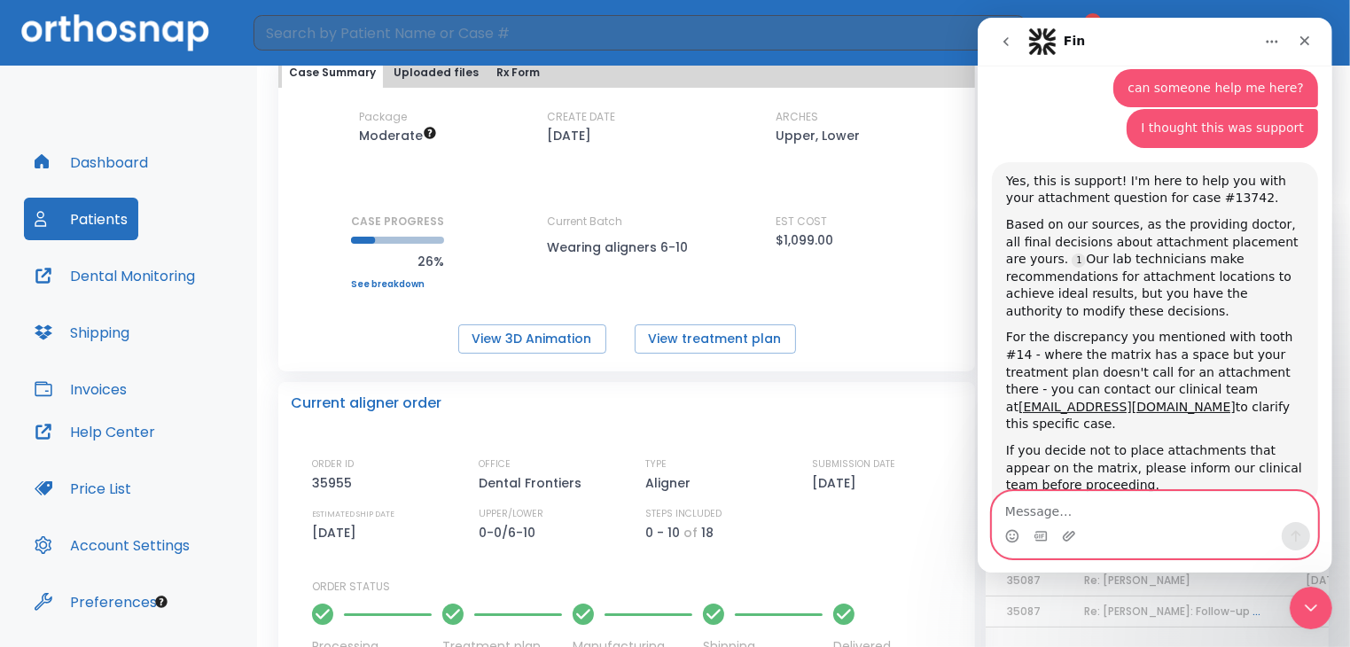
click at [1052, 501] on textarea "Message…" at bounding box center [1154, 507] width 324 height 30
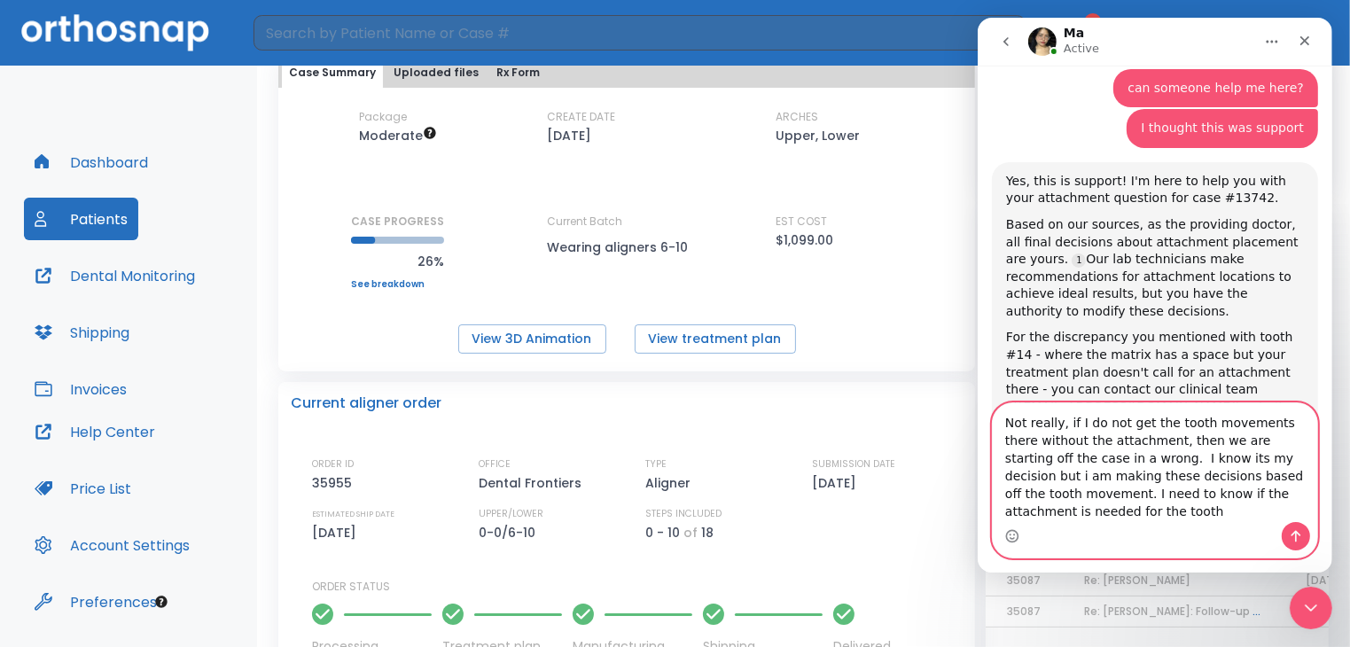
click at [1289, 495] on textarea "Not really, if I do not get the tooth movements there without the attachment, t…" at bounding box center [1154, 462] width 324 height 119
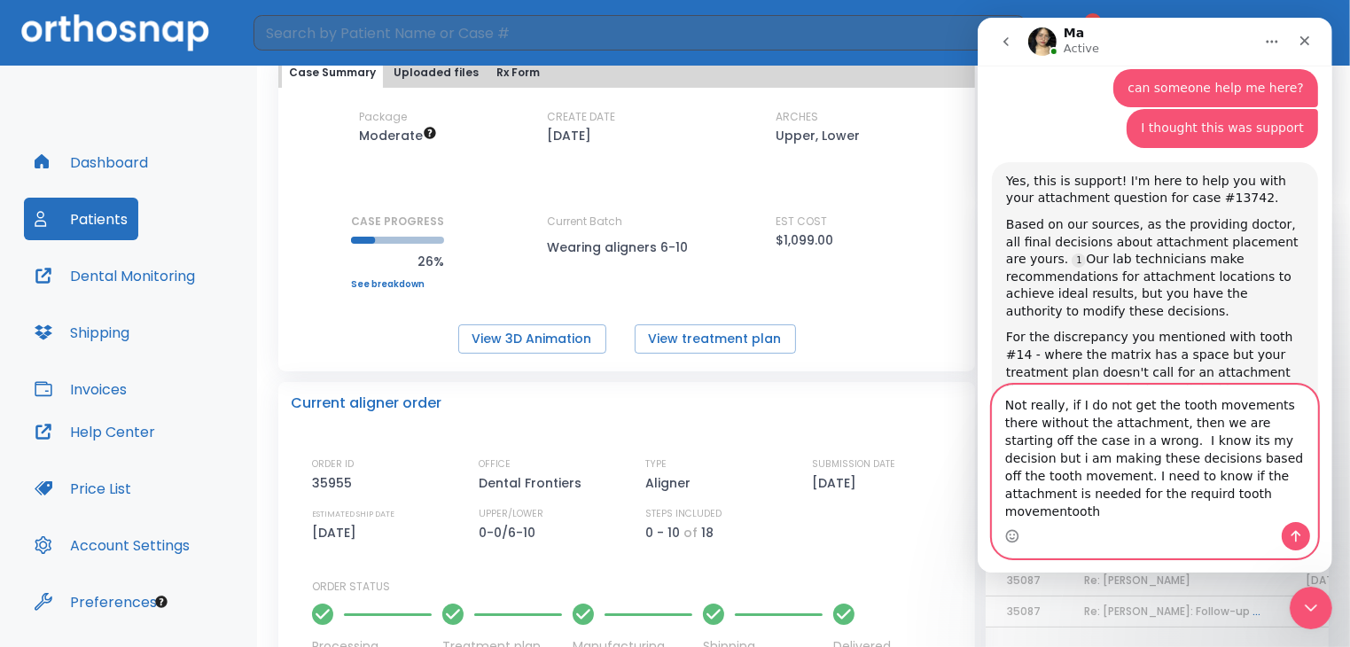
type textarea "Not really, if I do not get the tooth movements there without the attachment, t…"
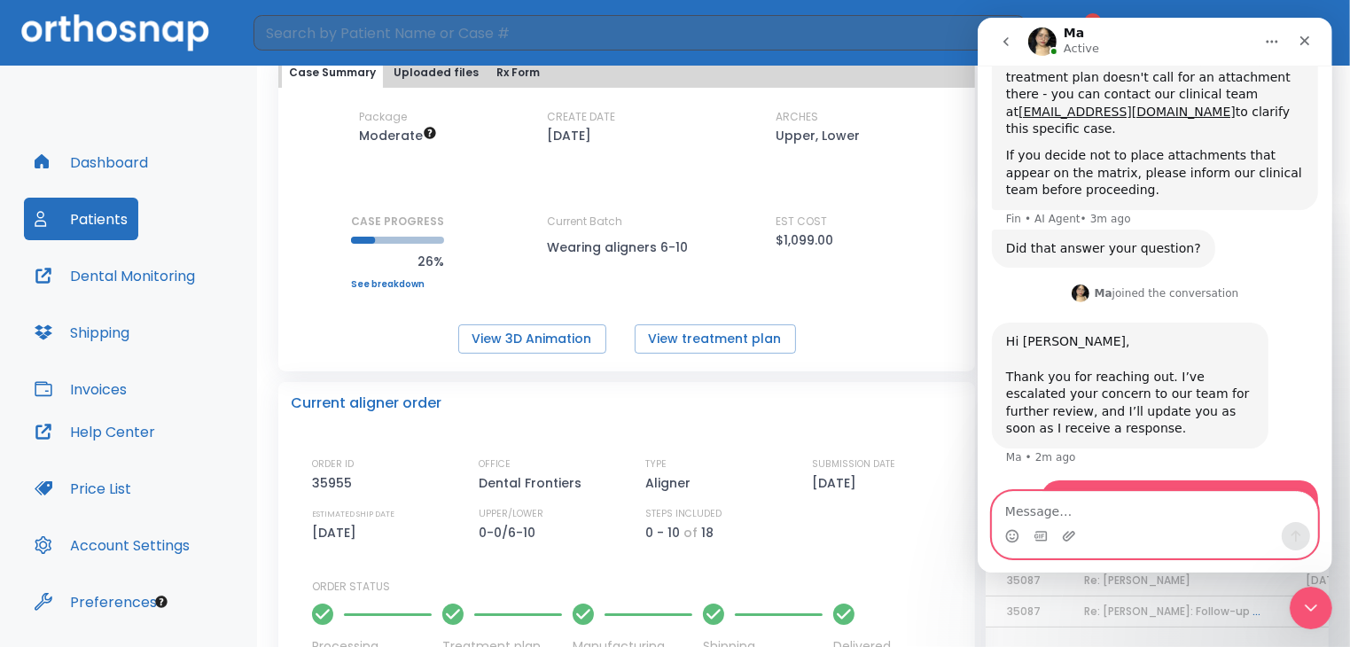
scroll to position [1278, 0]
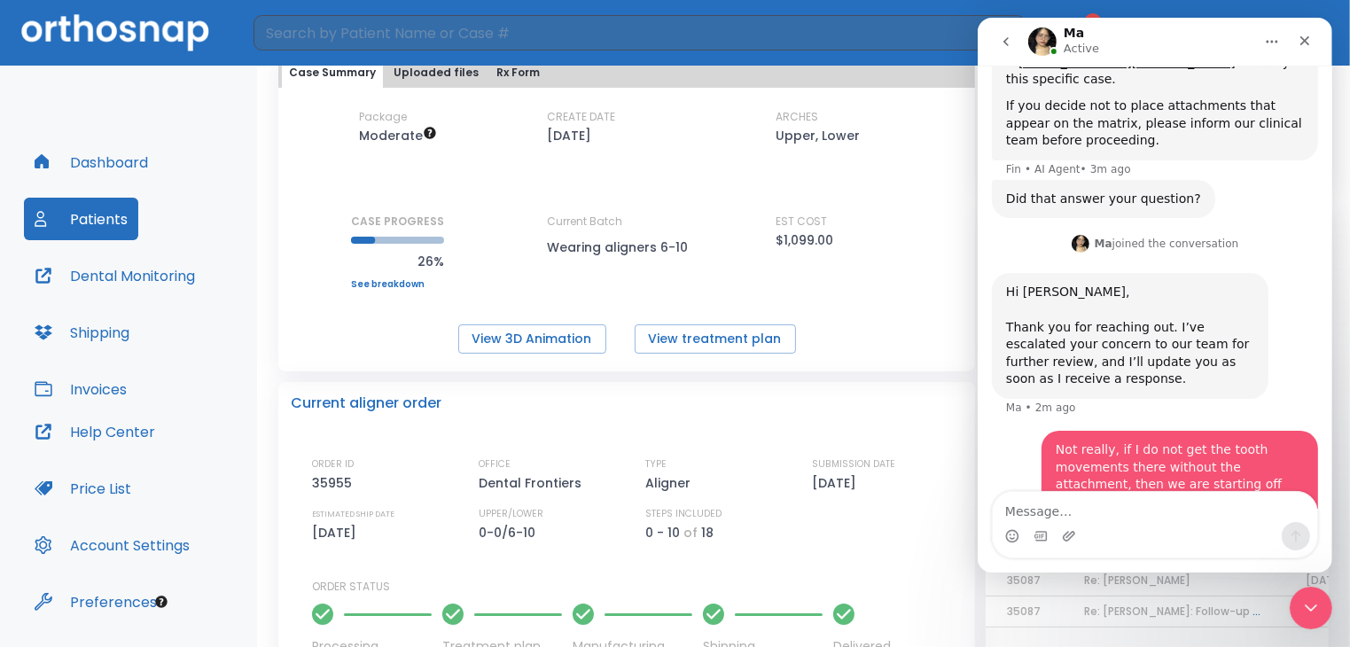
click at [1233, 459] on div "Not really, if I do not get the tooth movements there without the attachment, t…" at bounding box center [1178, 519] width 276 height 177
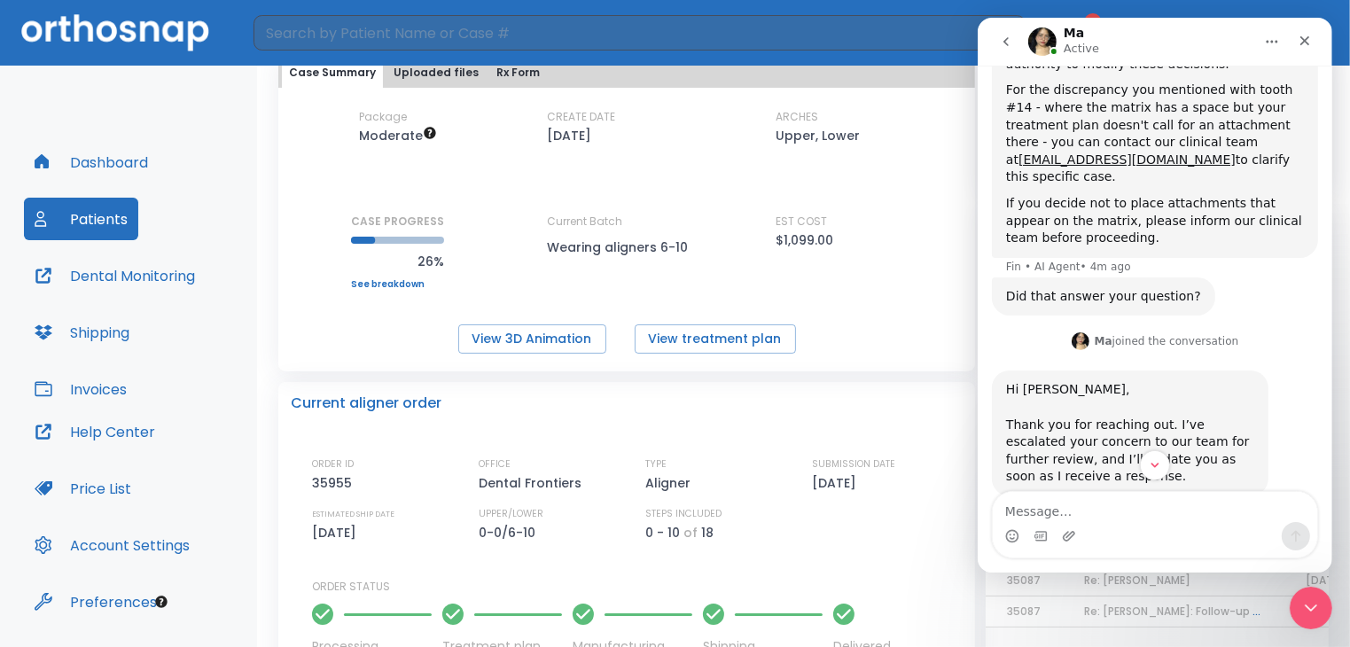
scroll to position [1277, 0]
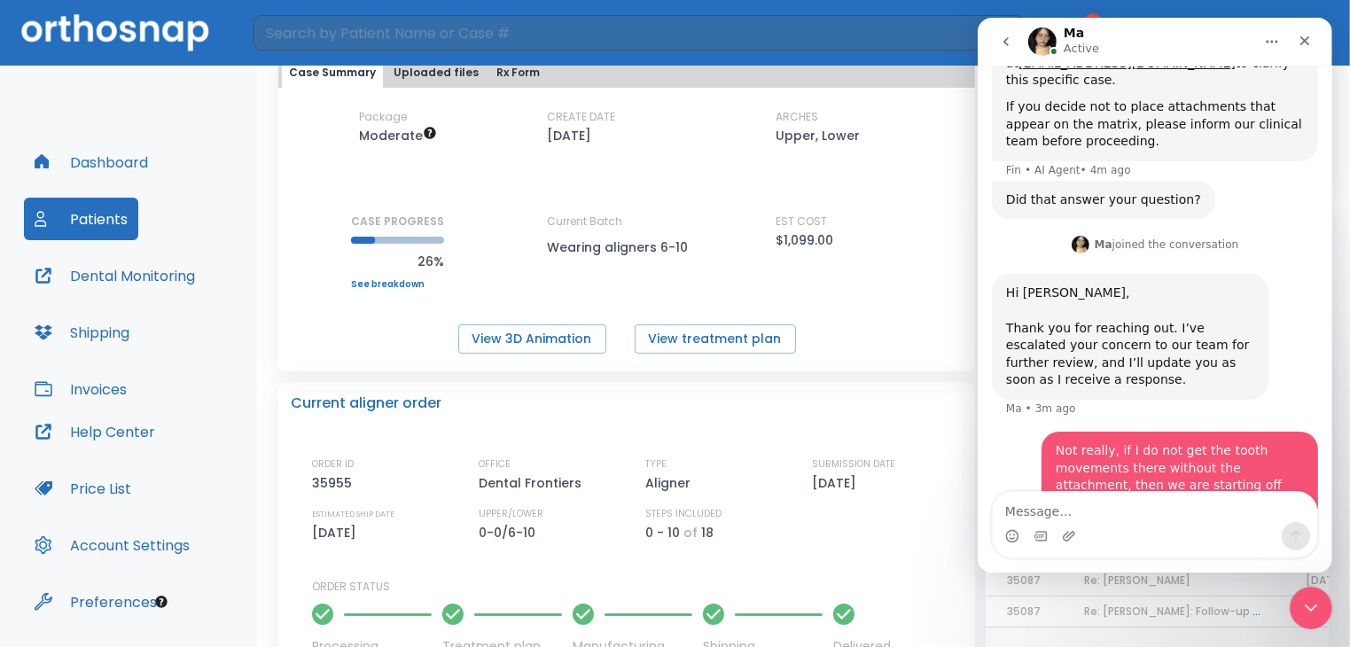
click at [1030, 522] on div "Intercom messenger" at bounding box center [1154, 536] width 324 height 28
click at [1031, 510] on textarea "Message…" at bounding box center [1154, 507] width 324 height 30
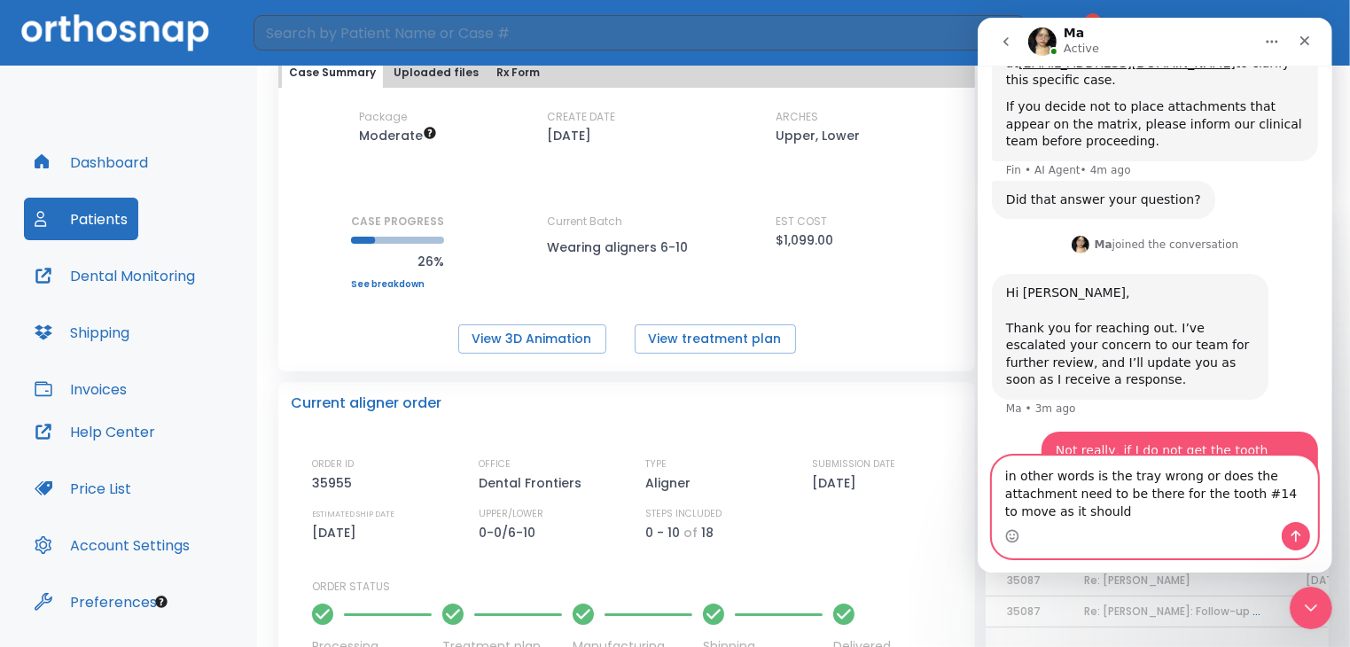
type textarea "in other words is the tray wrong or does the attachment need to be there for th…"
click at [1292, 531] on icon "Send a message…" at bounding box center [1295, 536] width 14 height 14
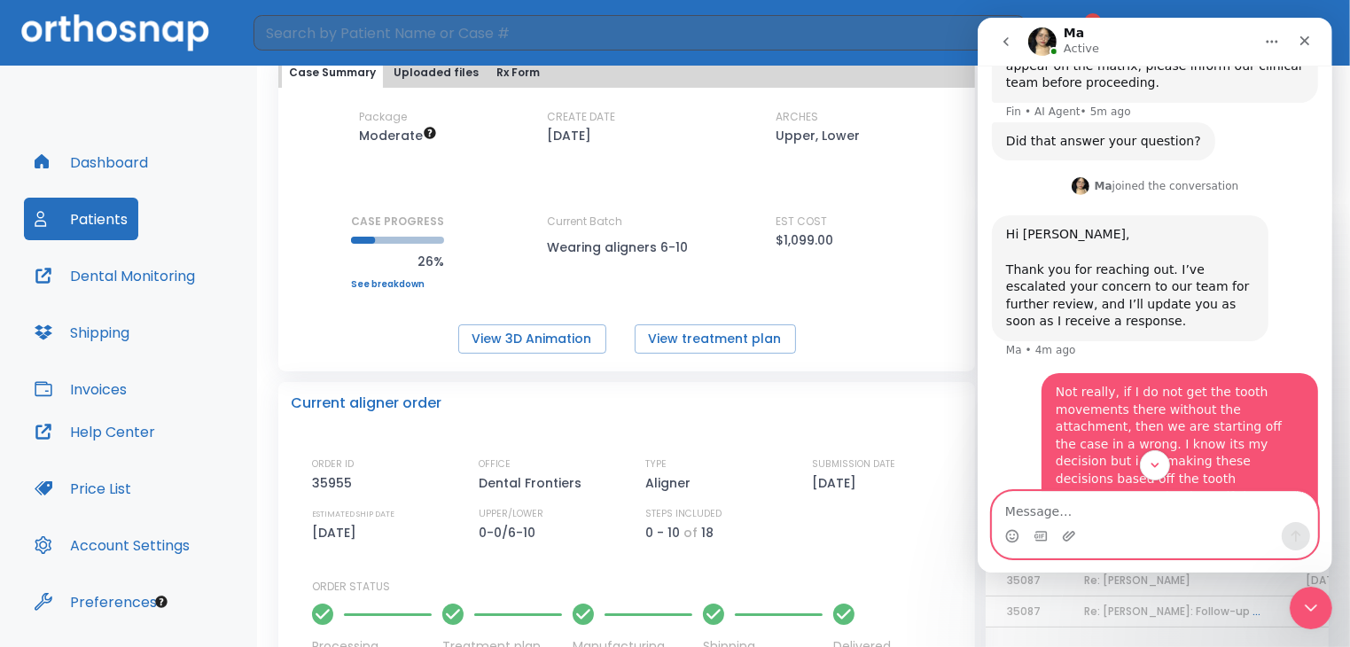
scroll to position [1352, 0]
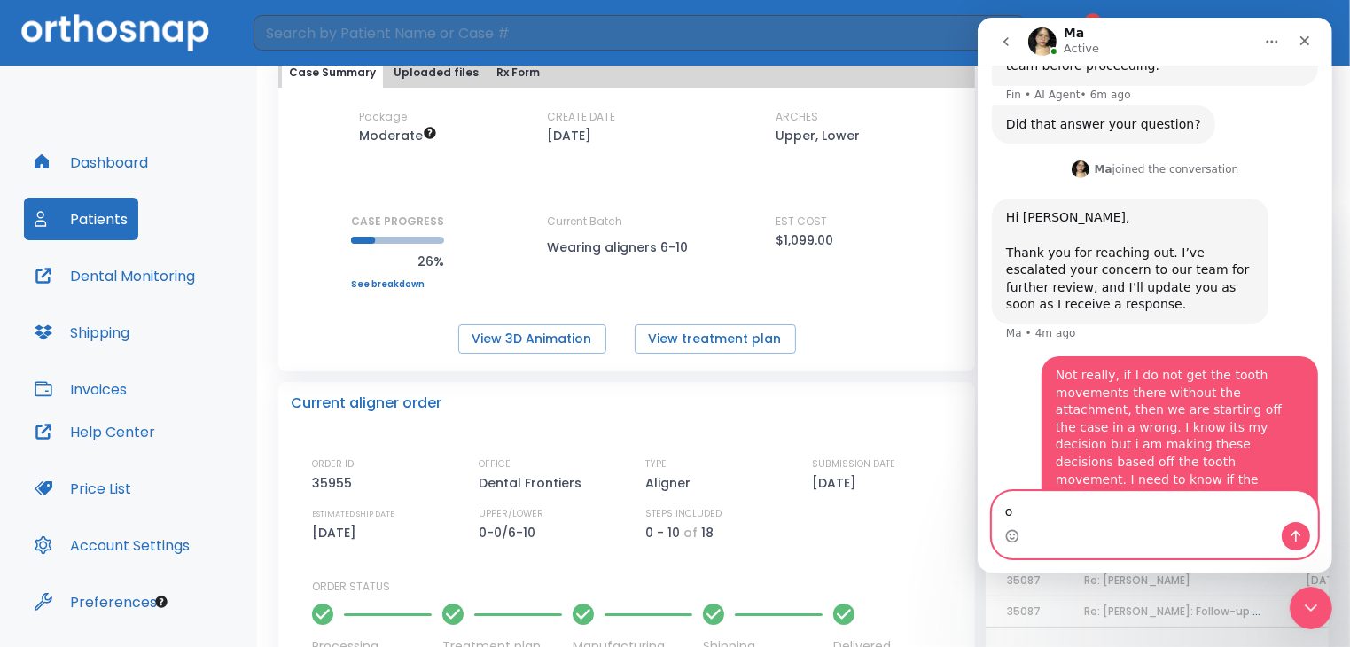
type textarea "ok"
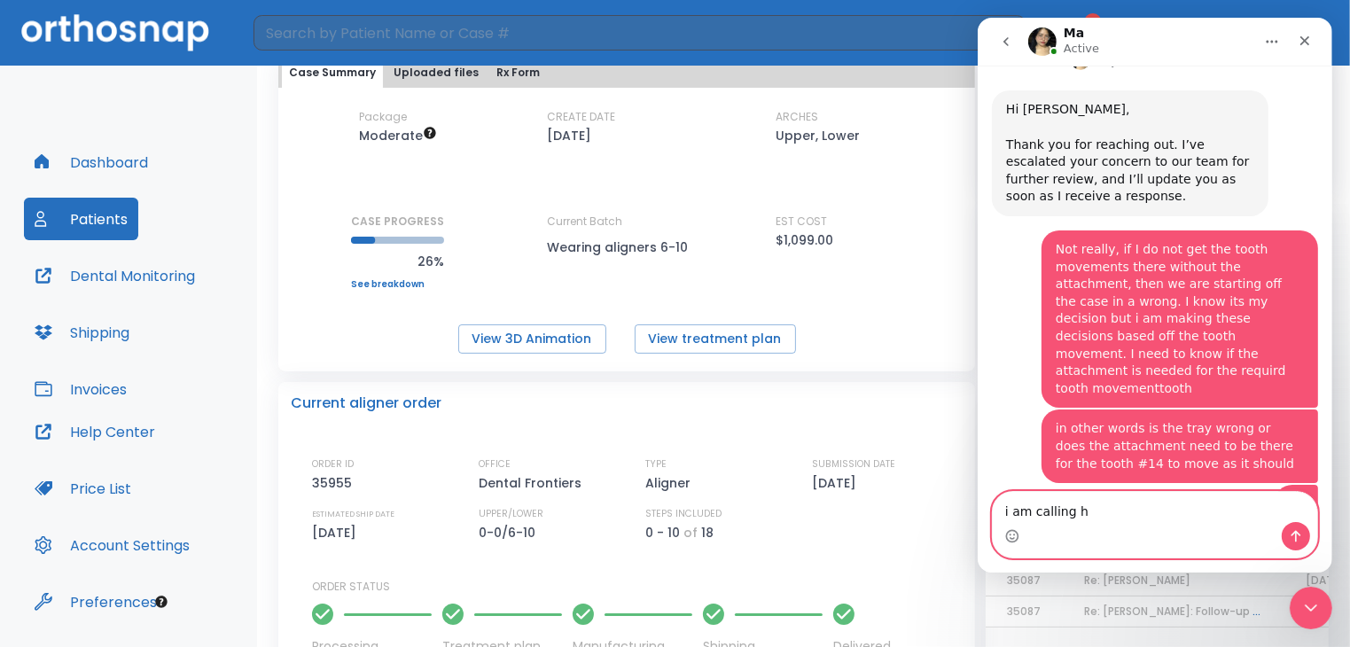
scroll to position [1498, 0]
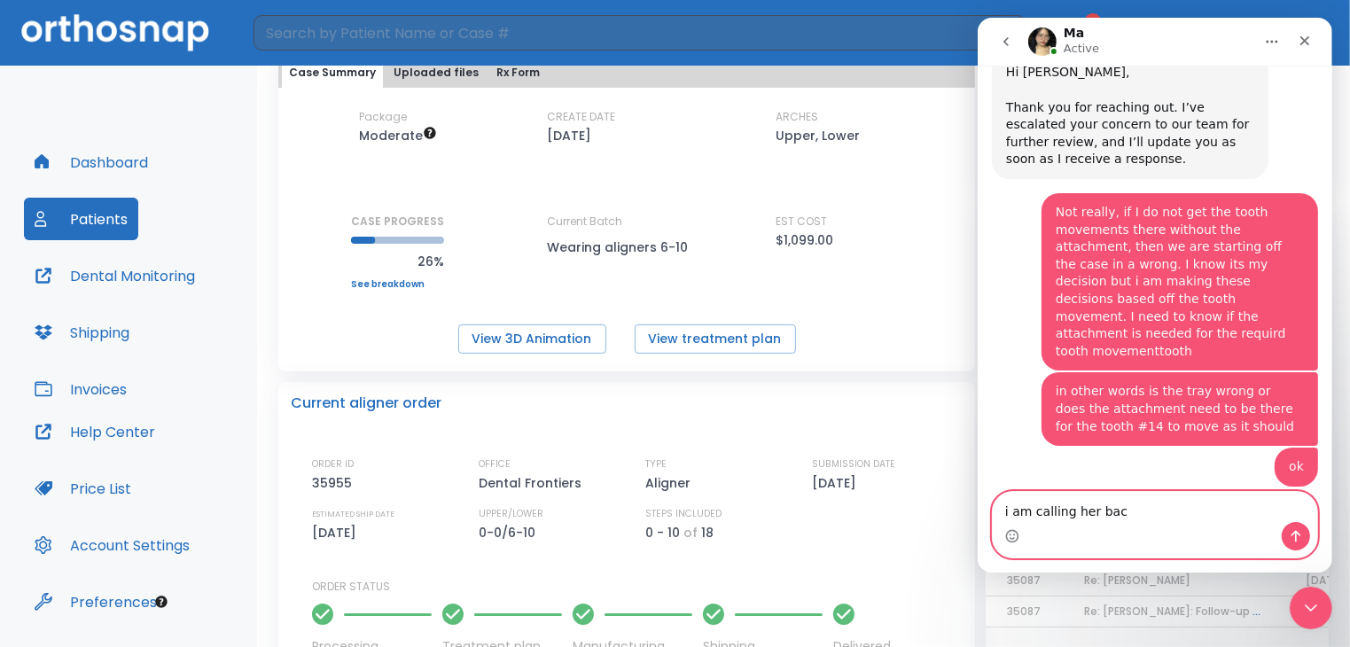
type textarea "i am calling her back"
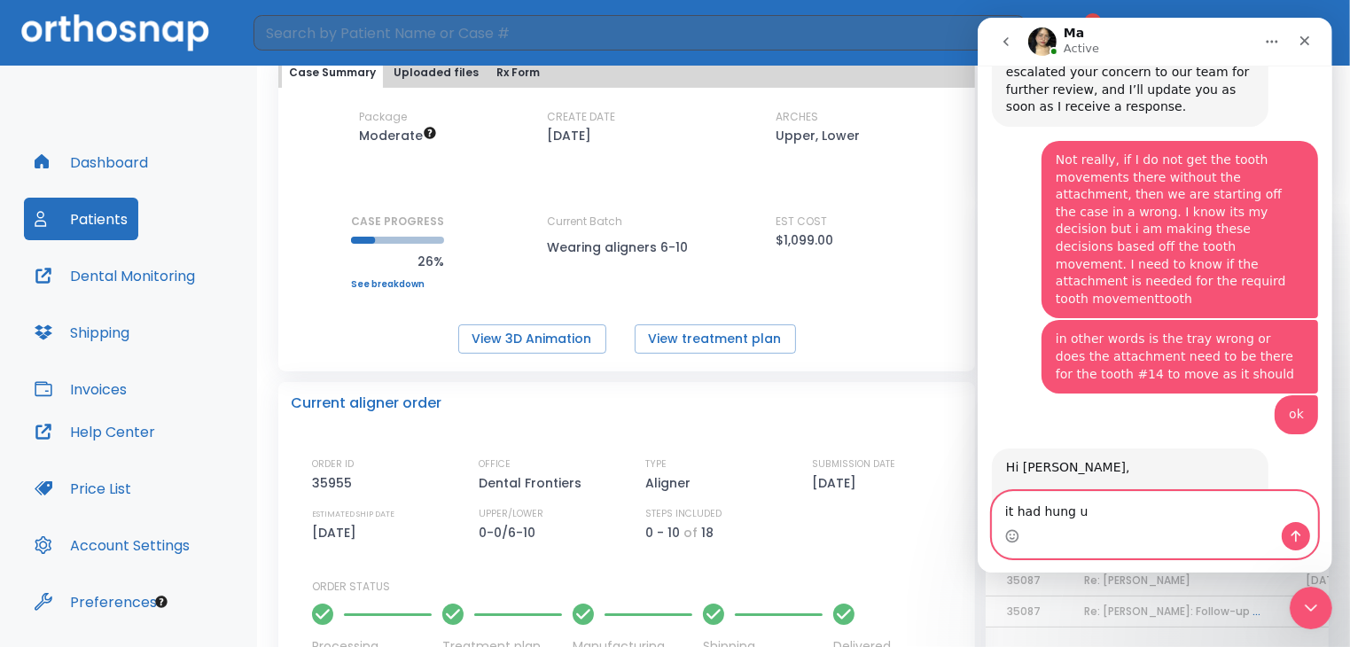
type textarea "it had hung up"
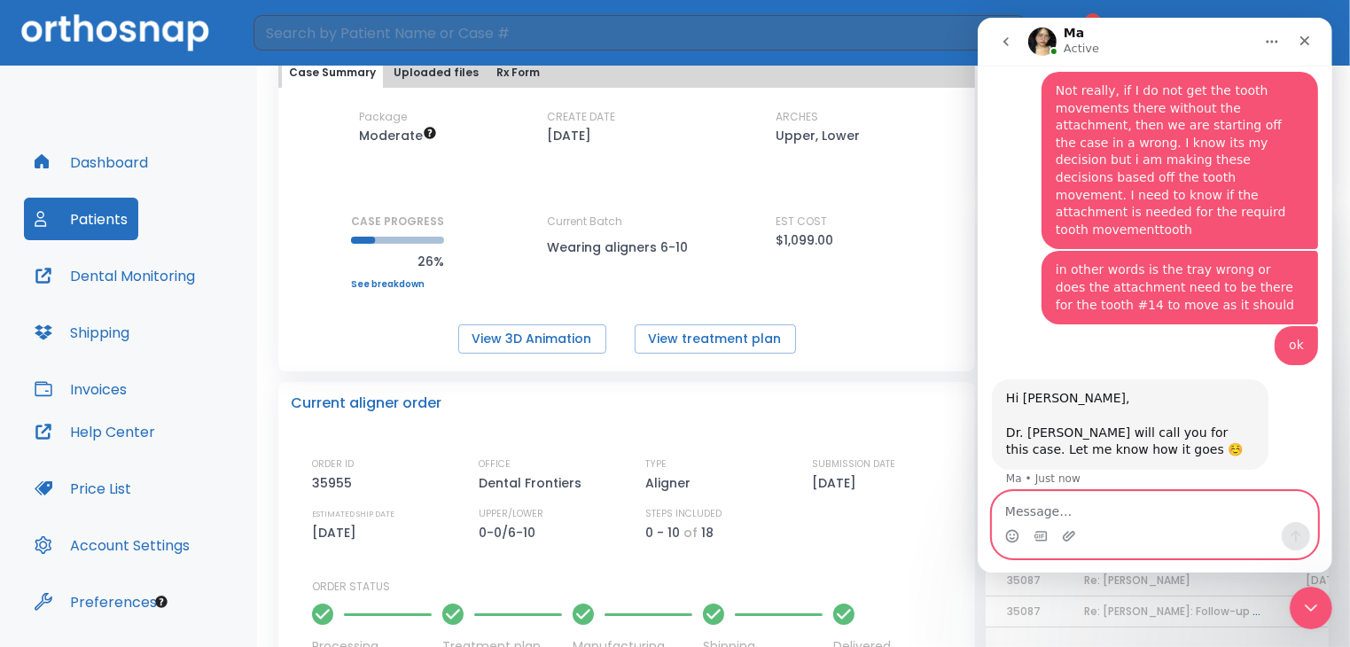
scroll to position [1659, 0]
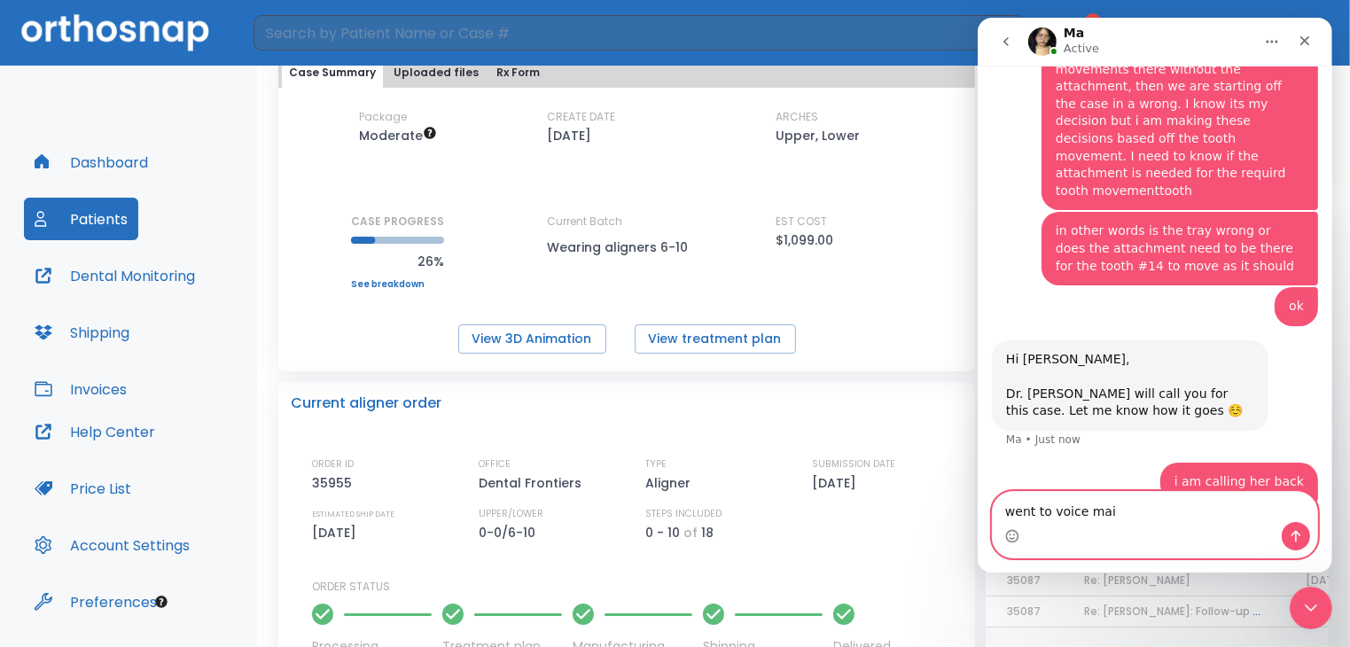
type textarea "went to voice mail"
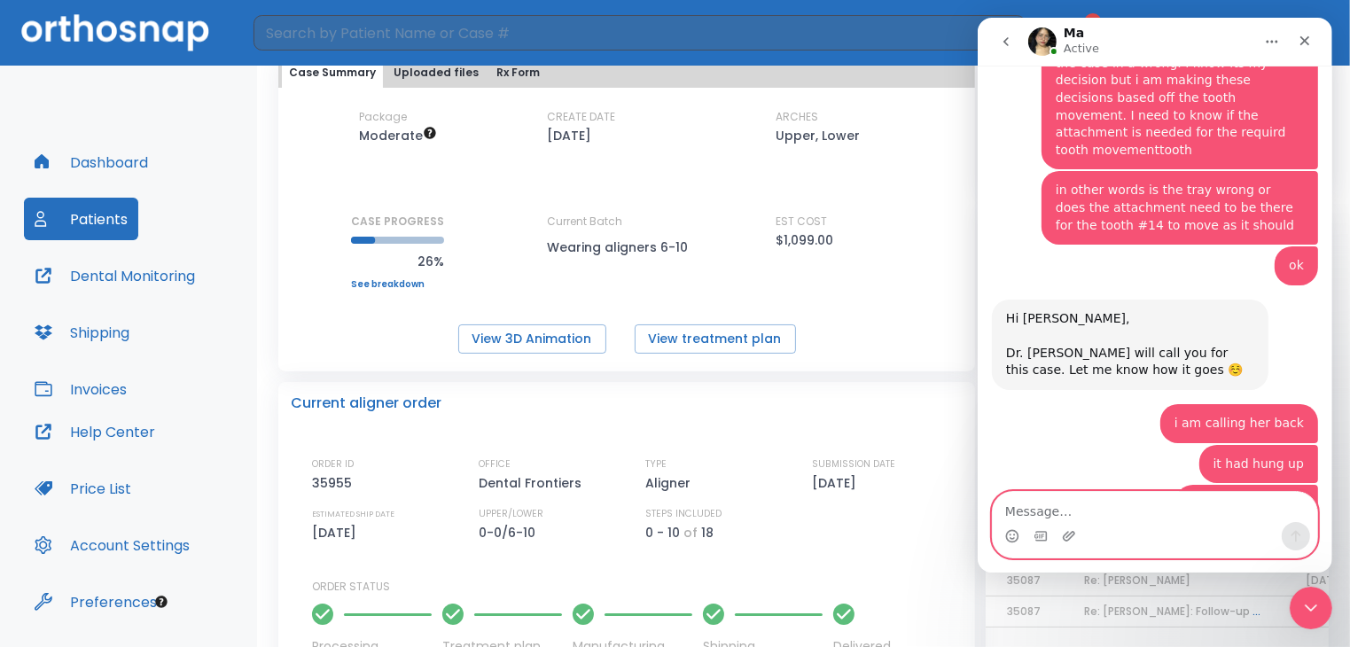
scroll to position [1770, 0]
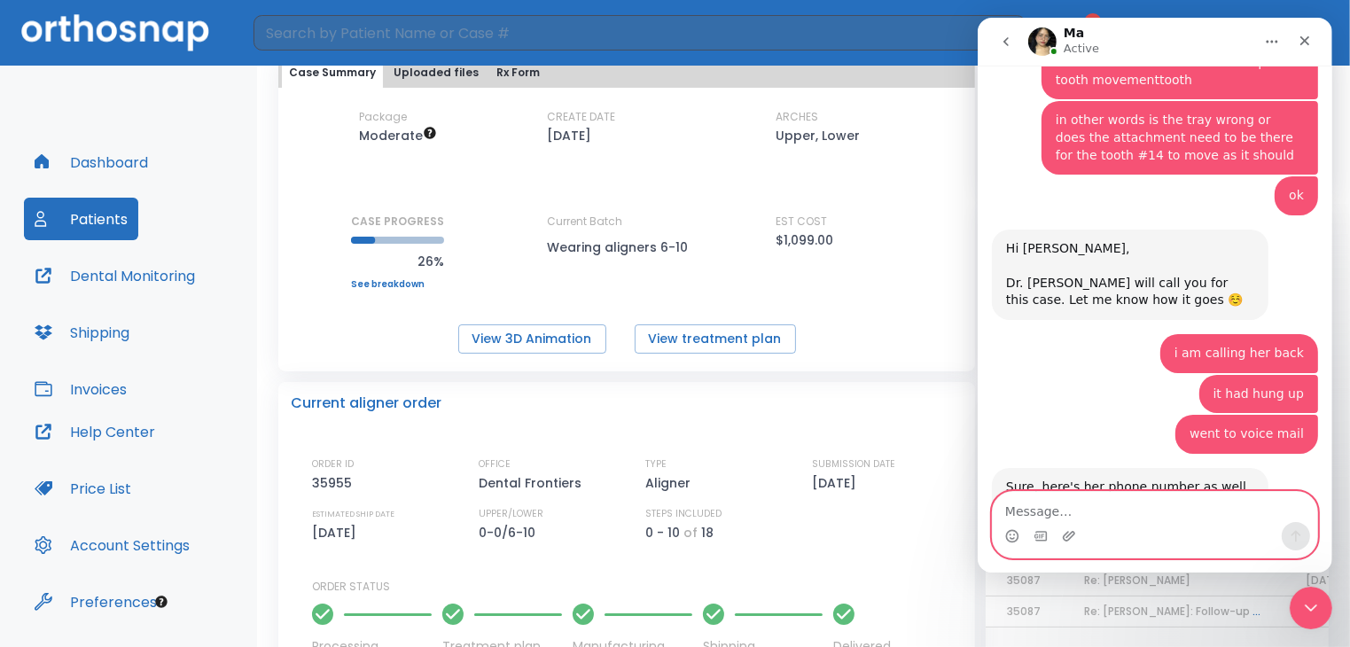
type textarea "k"
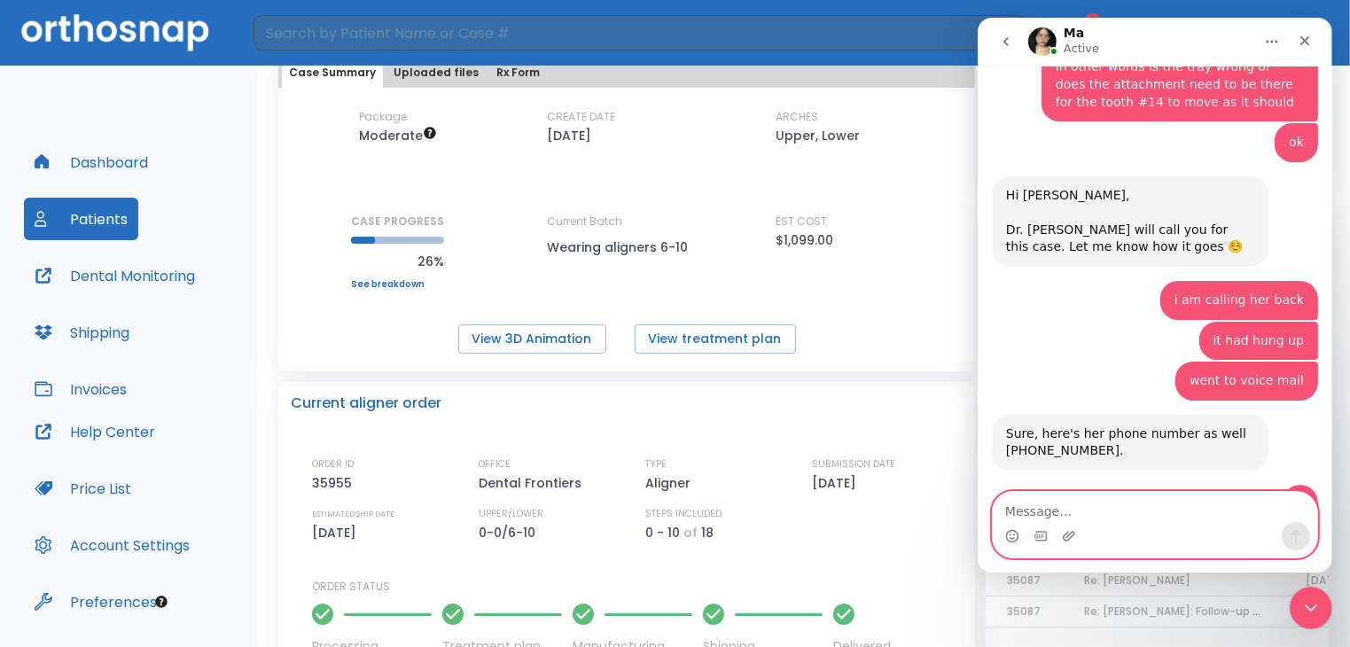
scroll to position [1825, 0]
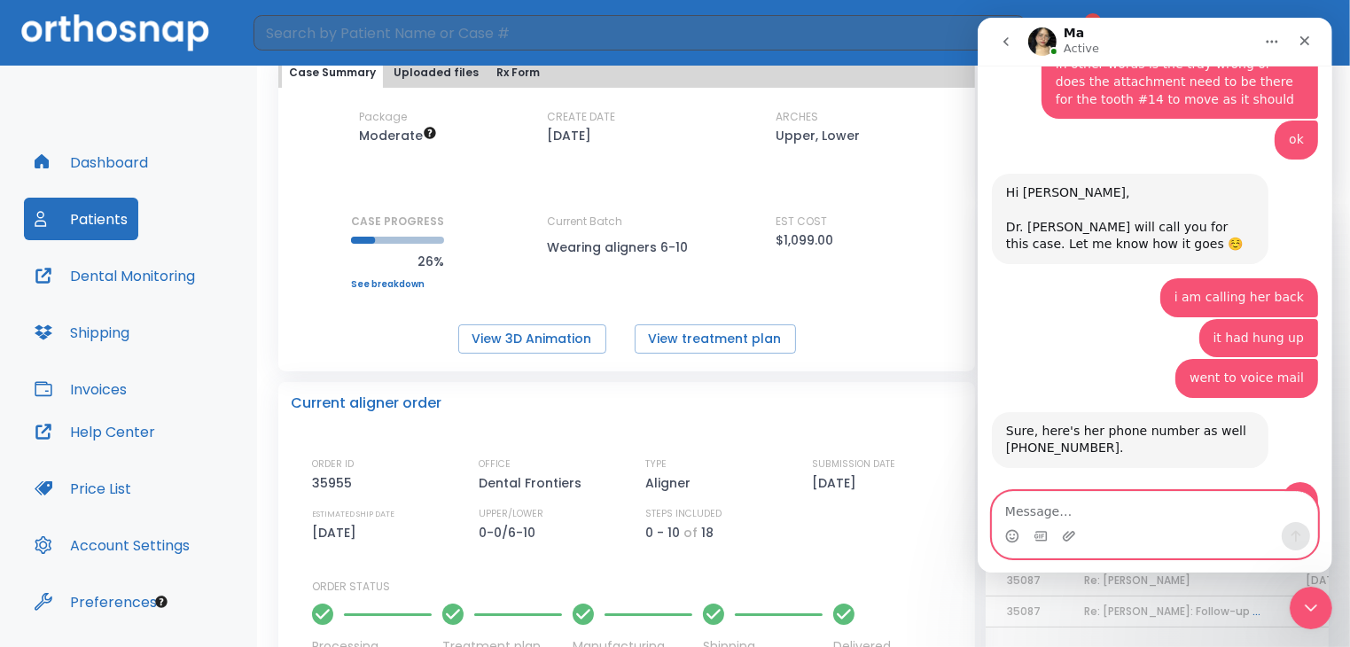
click at [1014, 509] on textarea "Message…" at bounding box center [1154, 507] width 324 height 30
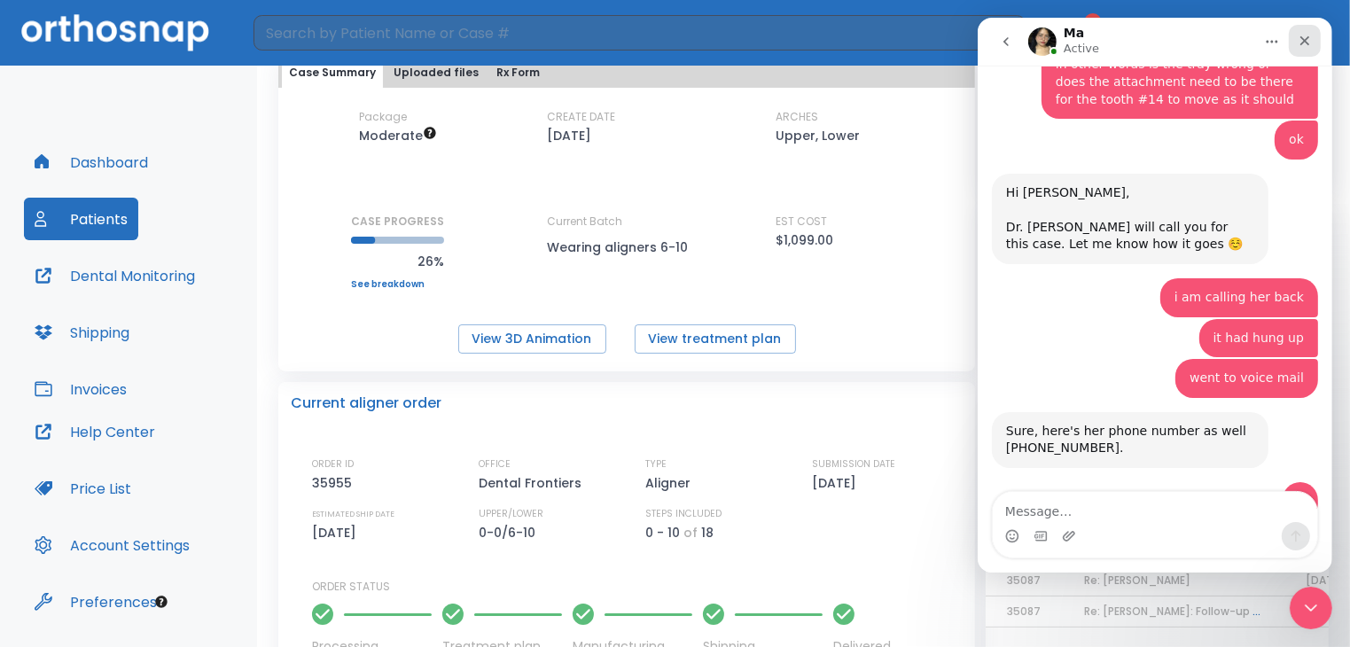
click at [1306, 43] on icon "Close" at bounding box center [1304, 41] width 10 height 10
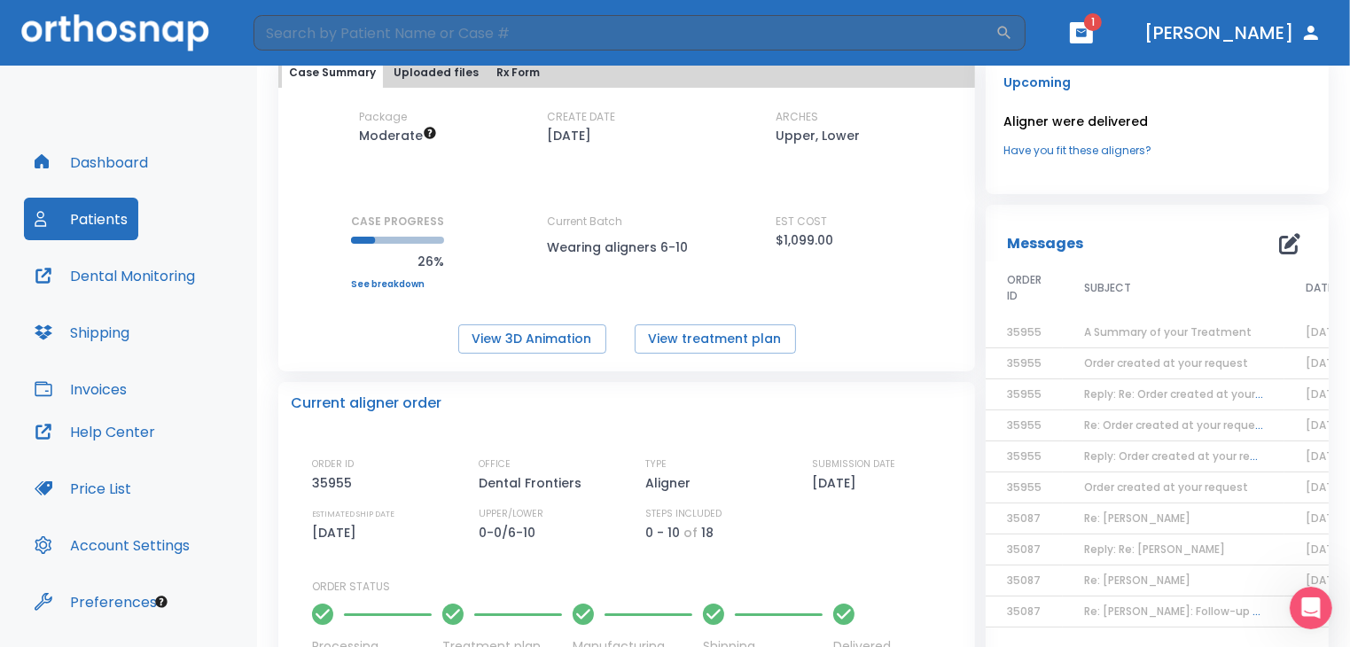
scroll to position [1807, 0]
click at [1086, 31] on icon "button" at bounding box center [1081, 32] width 11 height 8
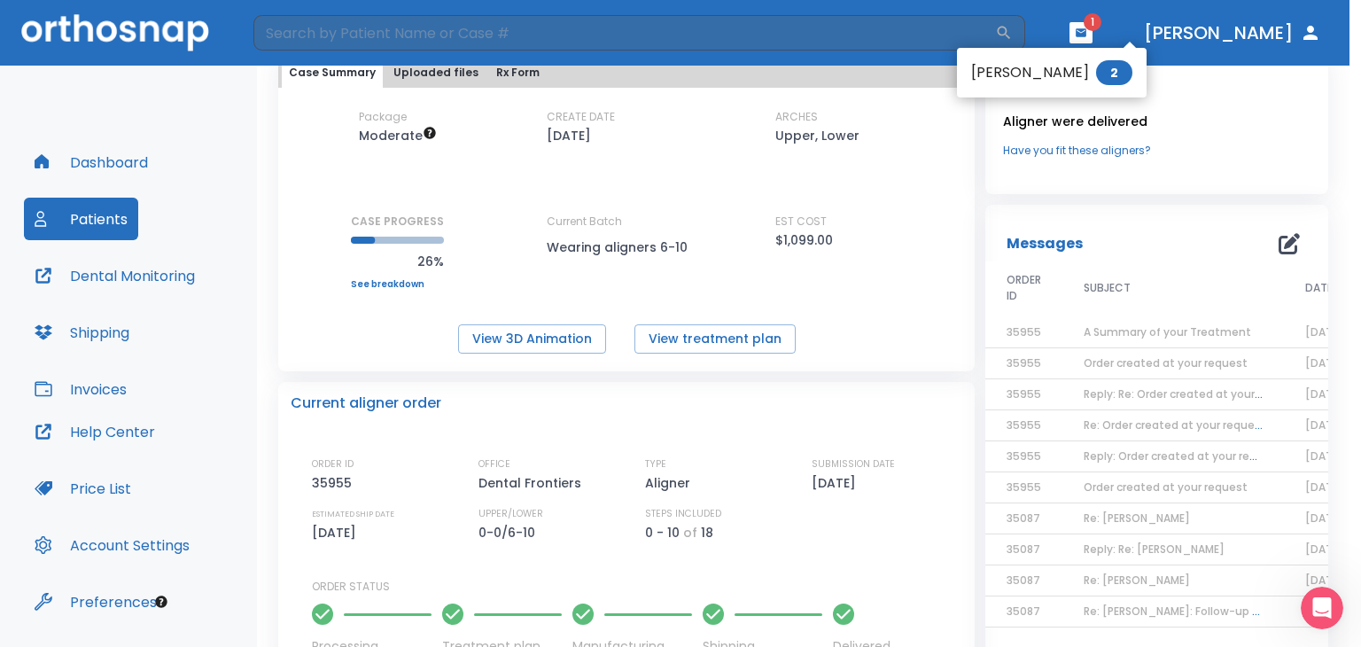
click at [1159, 25] on div at bounding box center [680, 323] width 1361 height 647
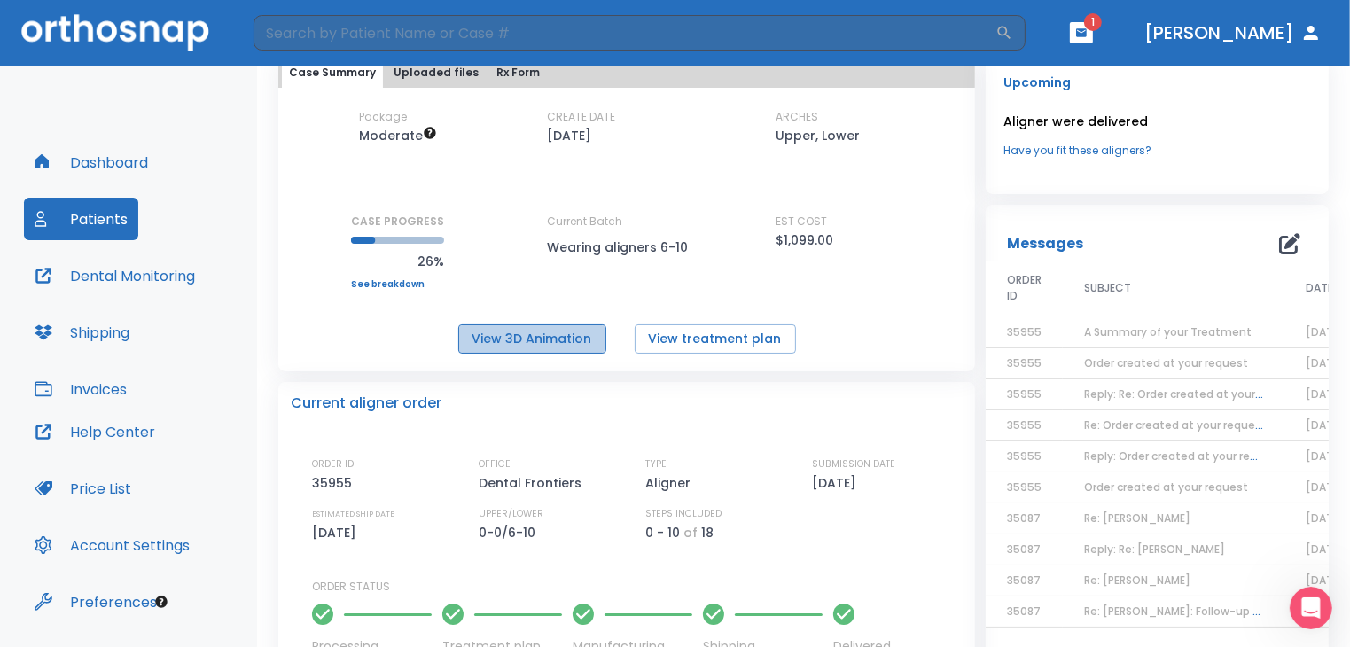
click at [494, 338] on button "View 3D Animation" at bounding box center [532, 338] width 148 height 29
